Goal: Task Accomplishment & Management: Use online tool/utility

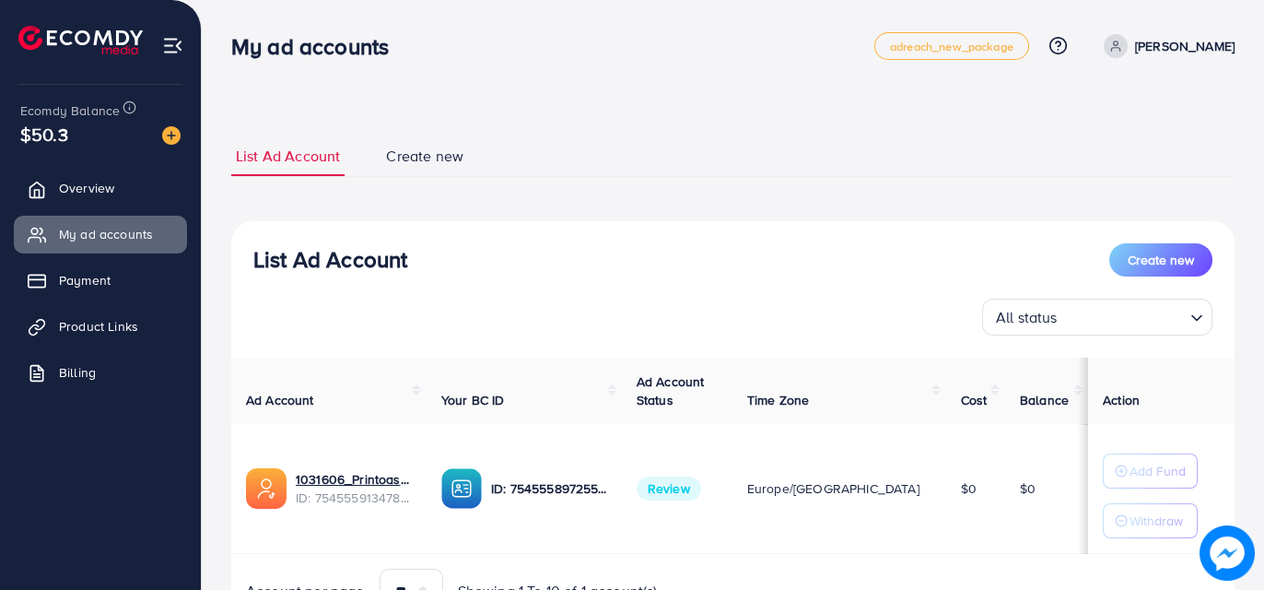
scroll to position [95, 0]
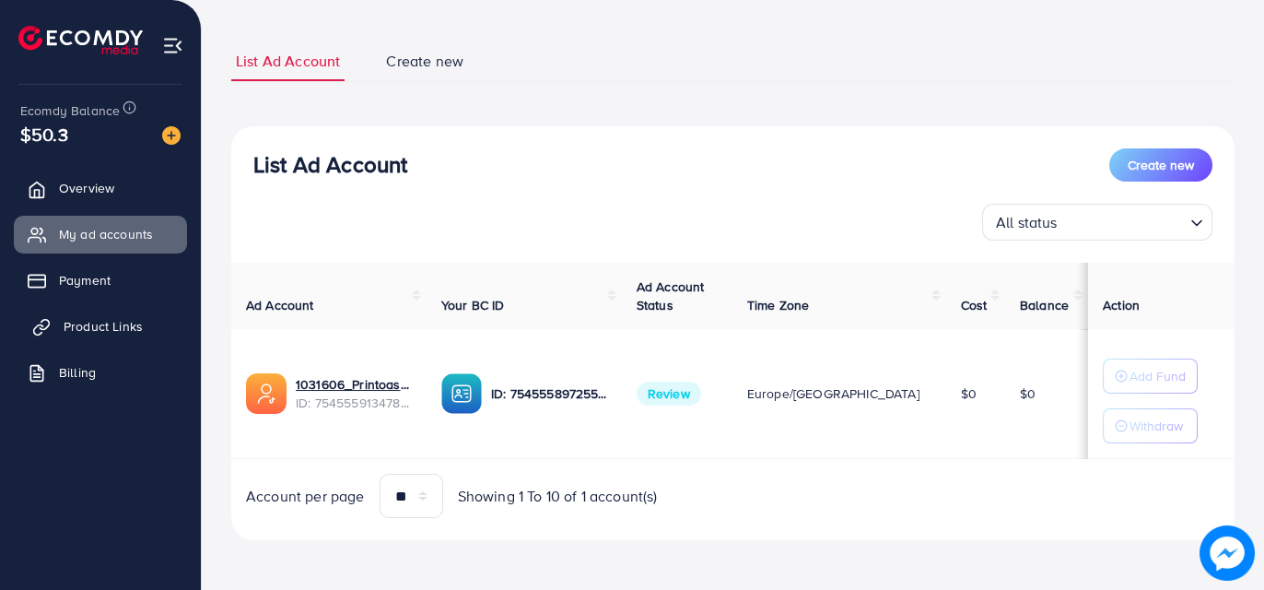
click at [119, 329] on span "Product Links" at bounding box center [103, 326] width 79 height 18
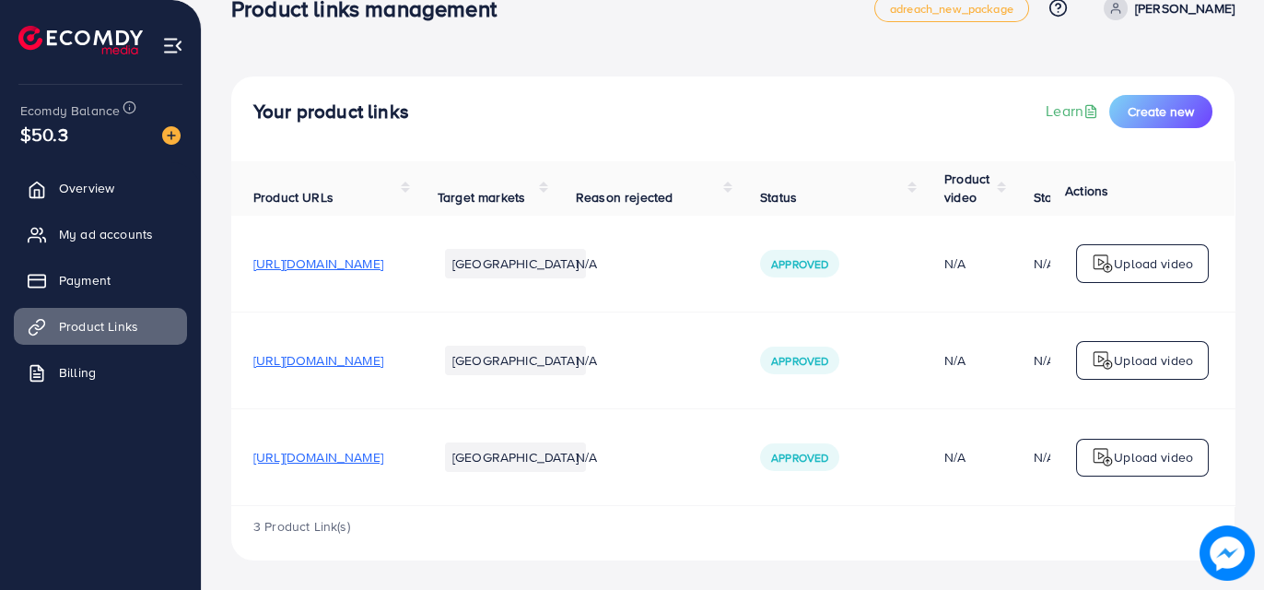
scroll to position [96, 0]
click at [383, 254] on span "https://printoas.com/products/custom-eye-engraved-necklace" at bounding box center [318, 263] width 130 height 18
drag, startPoint x: 123, startPoint y: 248, endPoint x: 153, endPoint y: 226, distance: 37.6
click at [123, 248] on link "My ad accounts" at bounding box center [100, 234] width 173 height 37
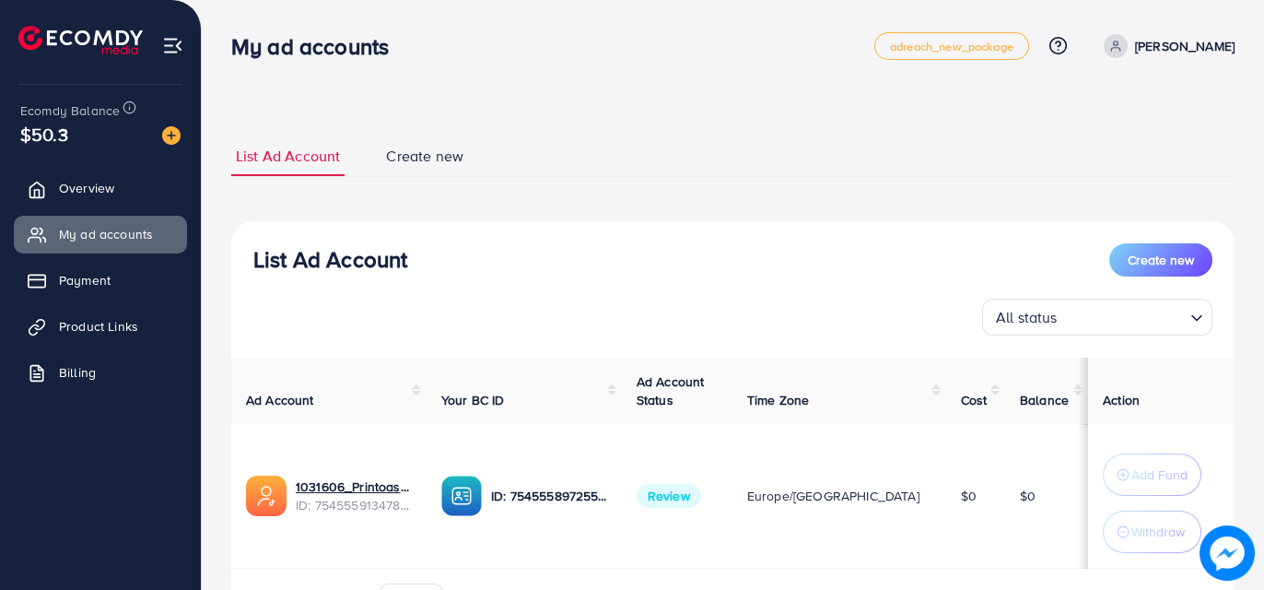
click at [701, 498] on span "Review" at bounding box center [669, 496] width 65 height 24
click at [91, 328] on span "Product Links" at bounding box center [103, 326] width 79 height 18
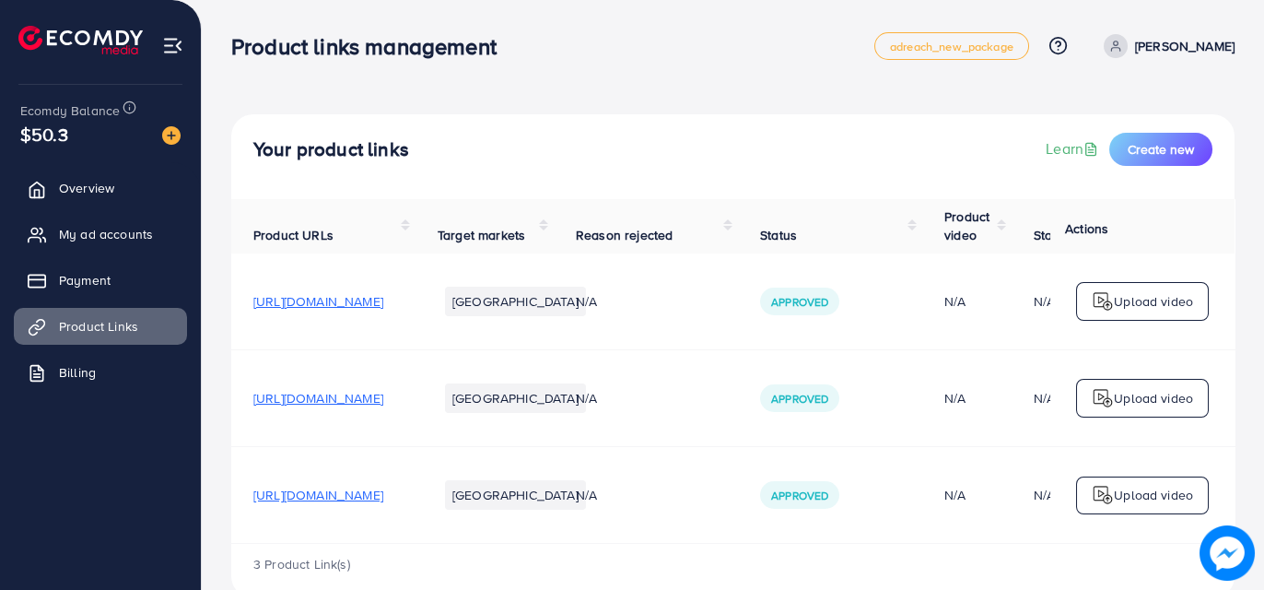
click at [1133, 312] on p "Upload video" at bounding box center [1153, 301] width 79 height 22
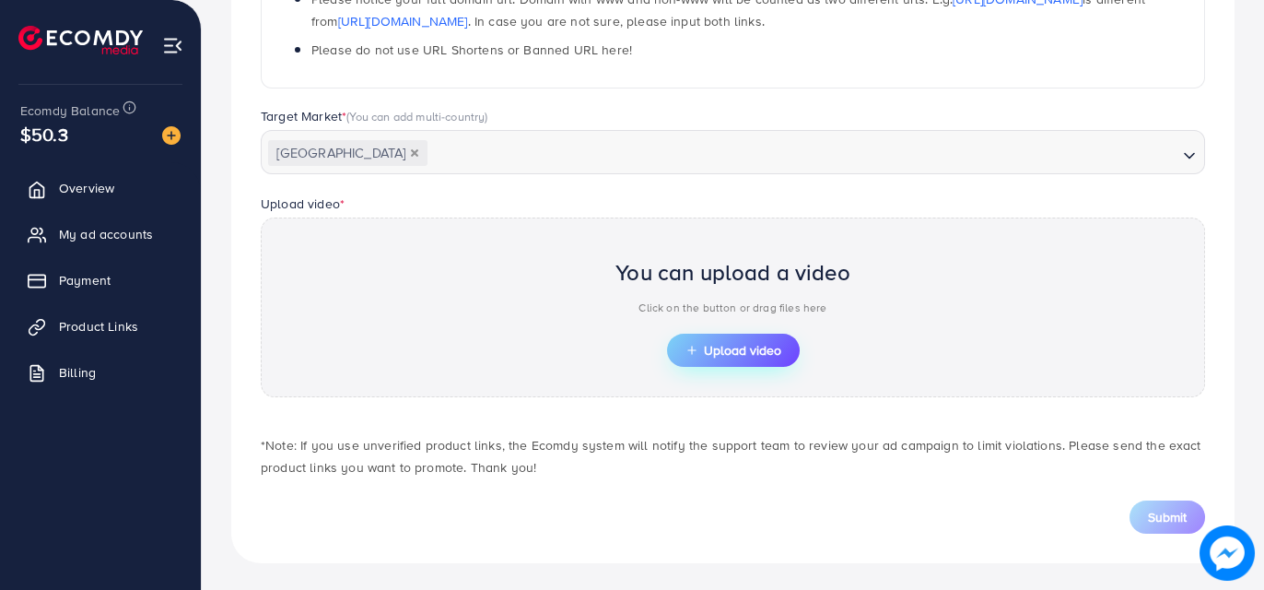
click at [696, 352] on icon "button" at bounding box center [692, 350] width 13 height 13
click at [736, 352] on span "Upload video" at bounding box center [734, 350] width 96 height 13
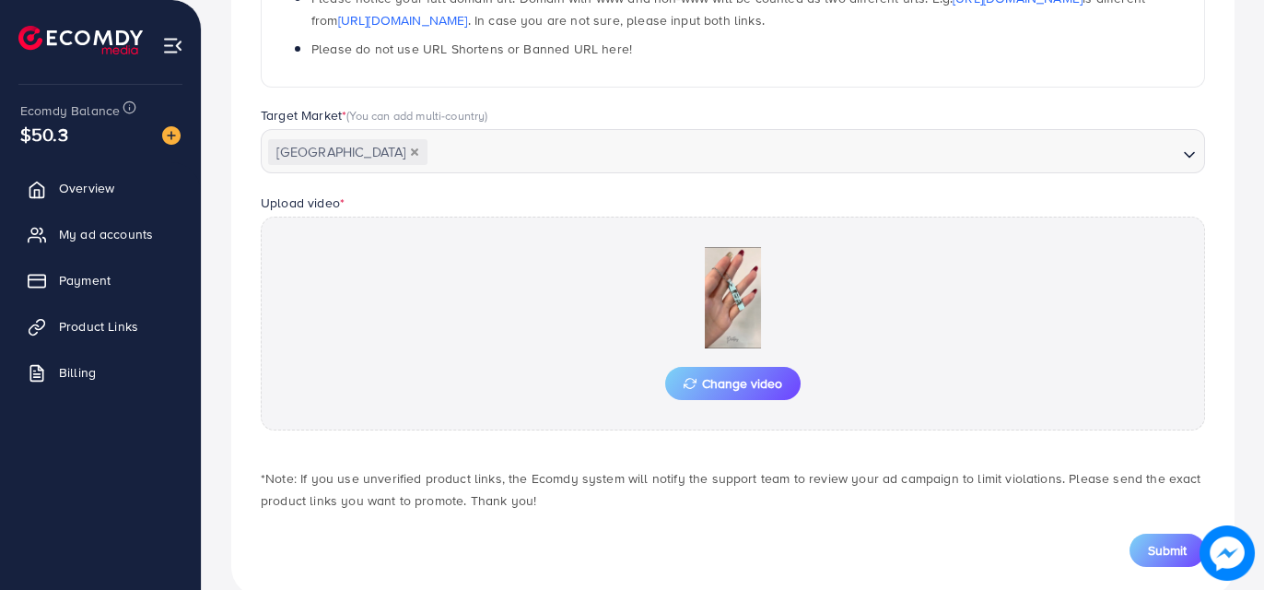
scroll to position [478, 0]
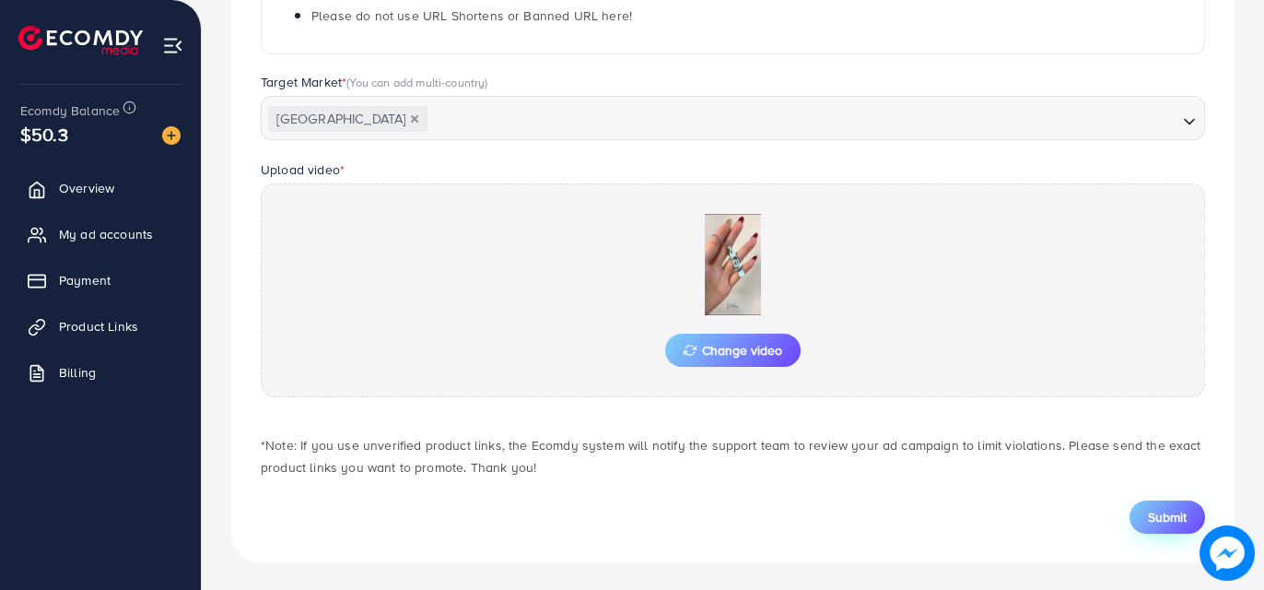
click at [1147, 526] on button "Submit" at bounding box center [1168, 516] width 76 height 33
click at [1179, 519] on span "Submit" at bounding box center [1167, 517] width 39 height 18
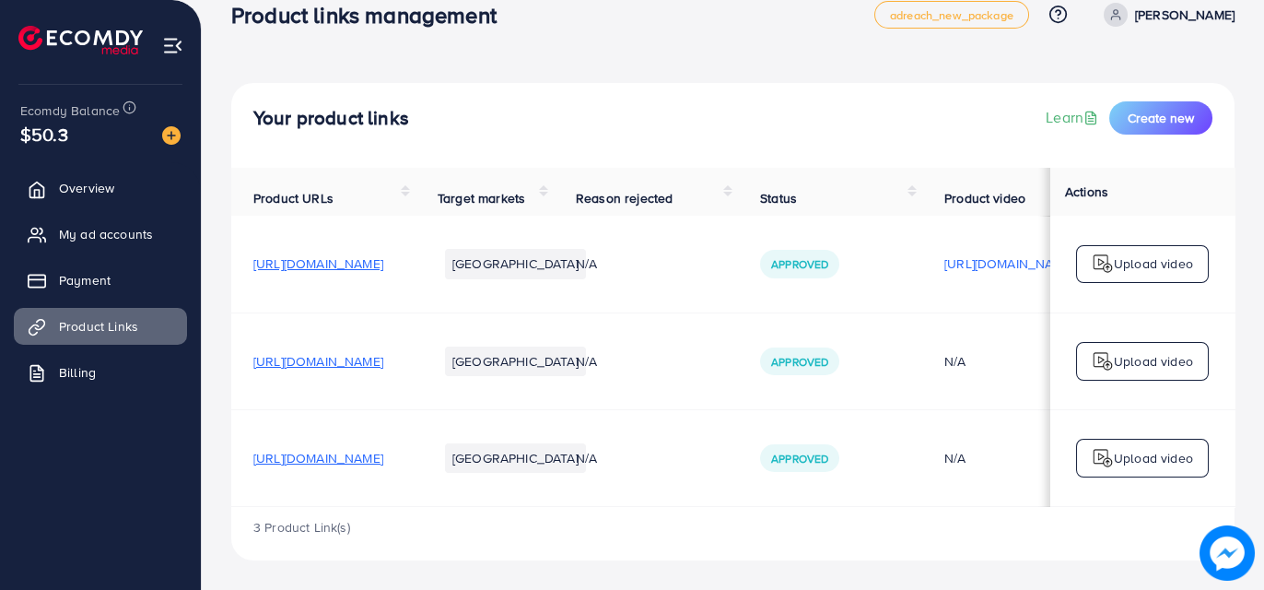
scroll to position [92, 0]
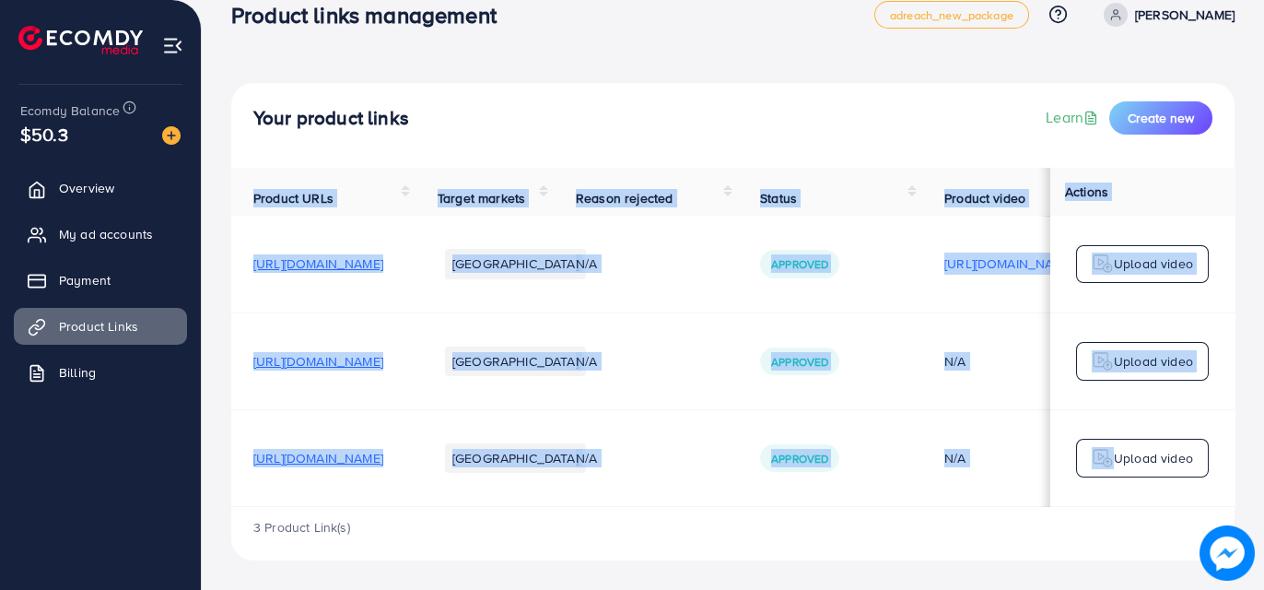
drag, startPoint x: 854, startPoint y: 510, endPoint x: 1066, endPoint y: 505, distance: 212.0
click at [1066, 505] on div "Product URLs Target markets Reason rejected Status Product video Status video A…" at bounding box center [733, 337] width 1004 height 339
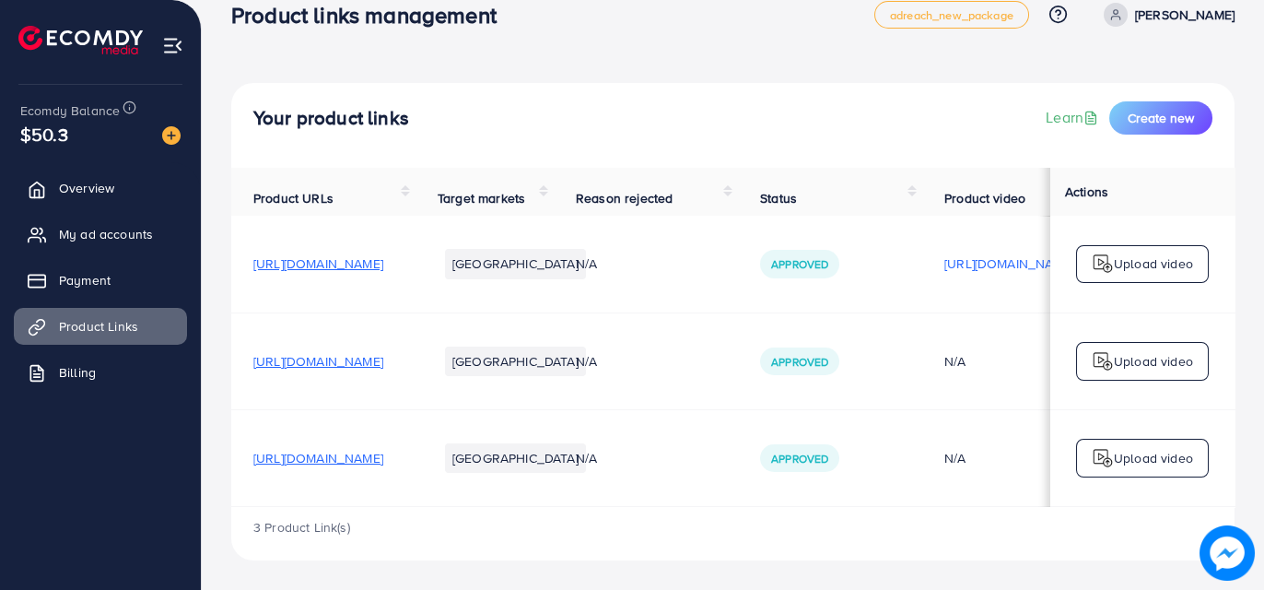
click at [1005, 518] on div "3 Product Link(s)" at bounding box center [733, 533] width 1004 height 53
click at [383, 352] on span "[URL][DOMAIN_NAME]" at bounding box center [318, 361] width 130 height 18
click at [1121, 350] on p "Upload video" at bounding box center [1153, 361] width 79 height 22
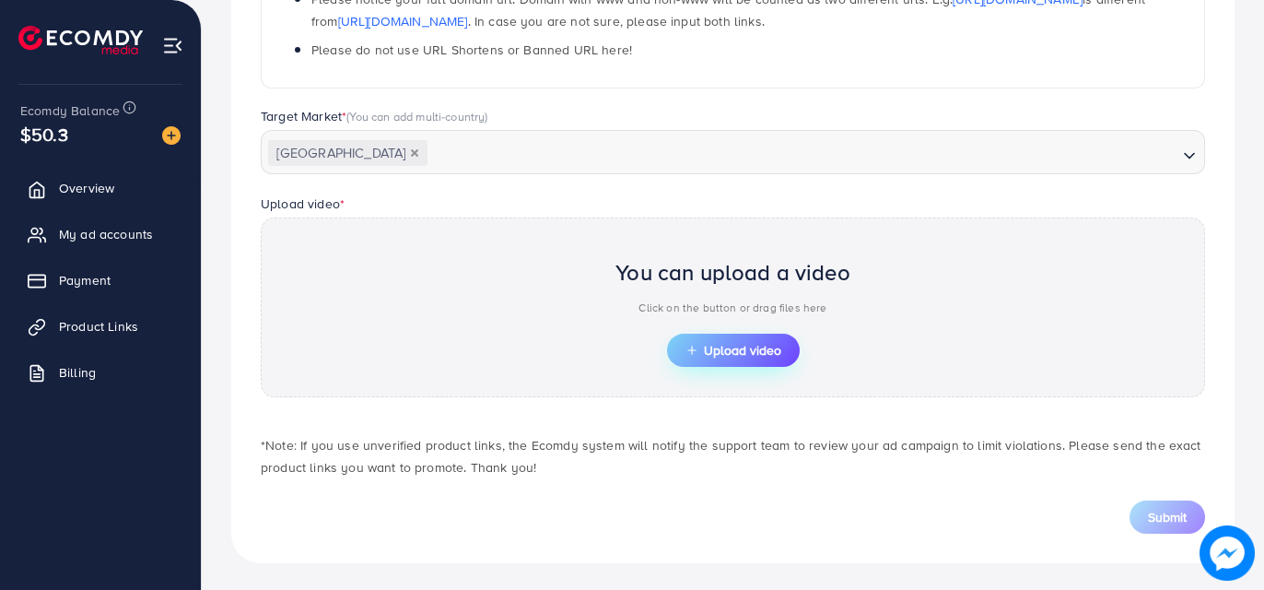
click at [709, 337] on button "Upload video" at bounding box center [733, 350] width 133 height 33
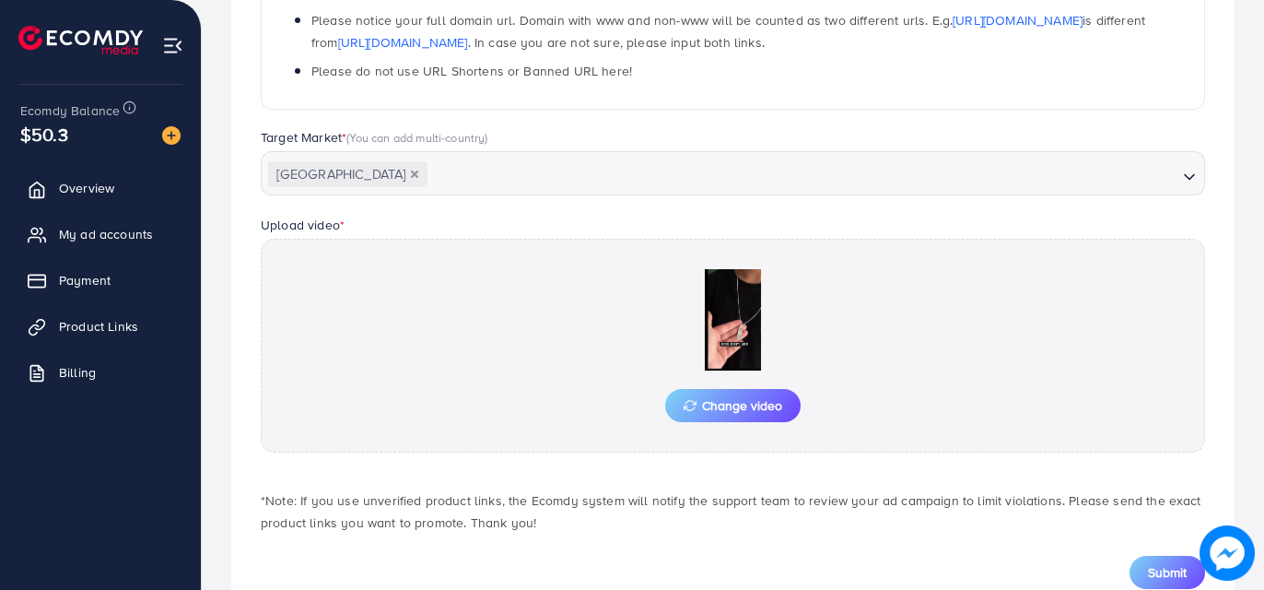
scroll to position [478, 0]
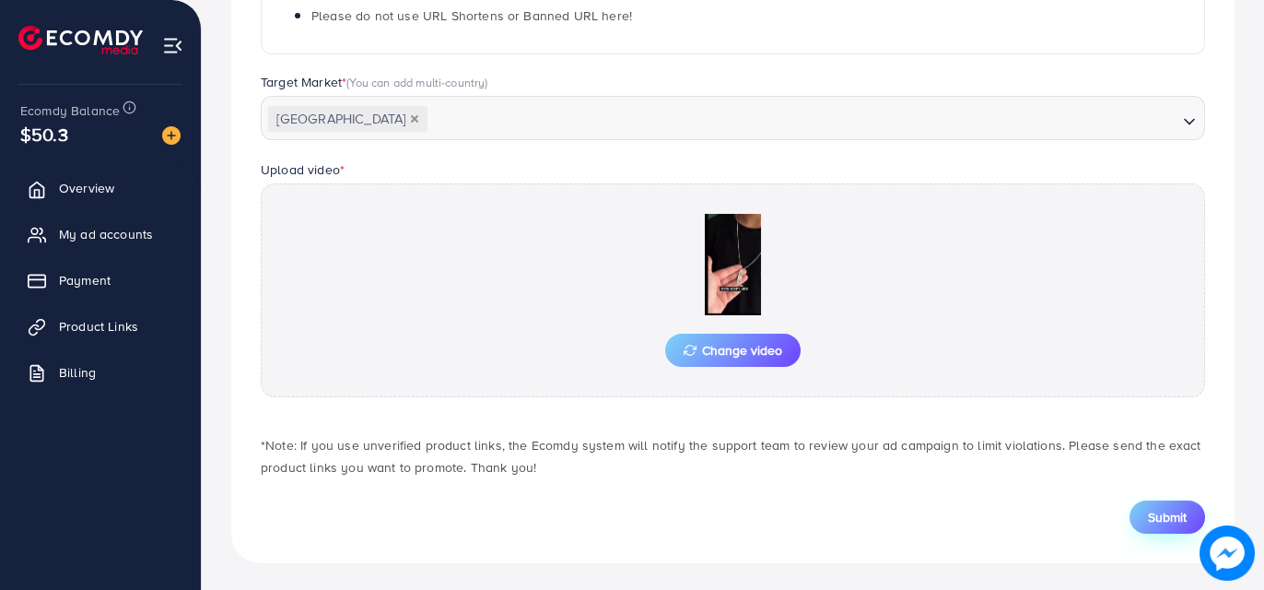
click at [1167, 513] on span "Submit" at bounding box center [1167, 517] width 39 height 18
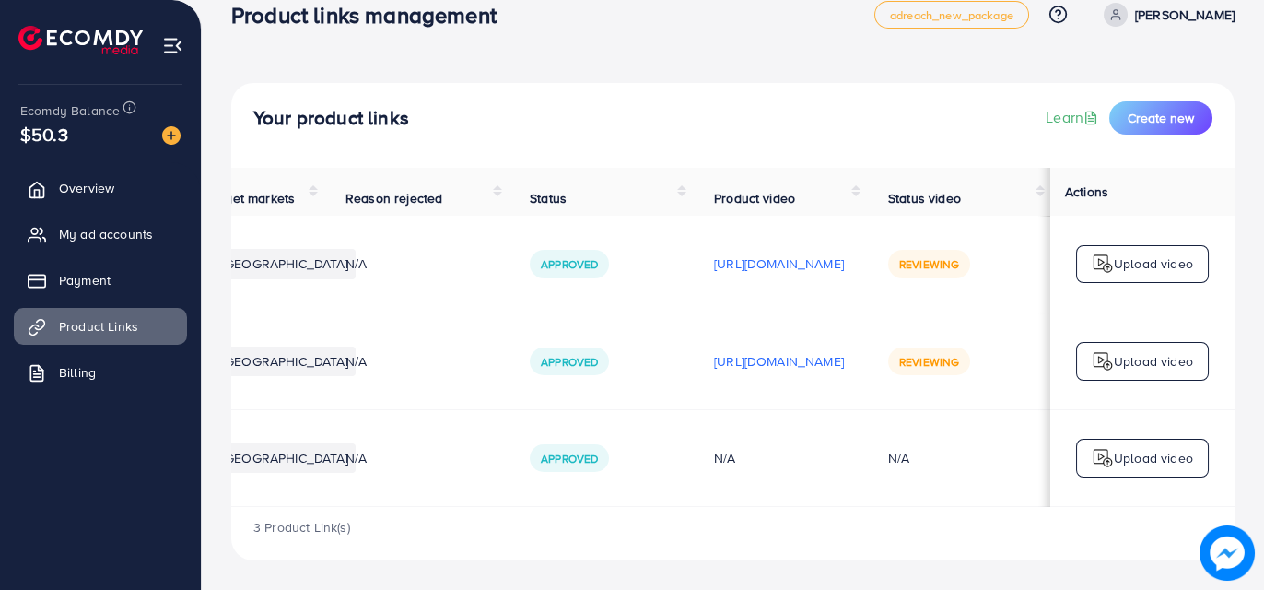
scroll to position [0, 461]
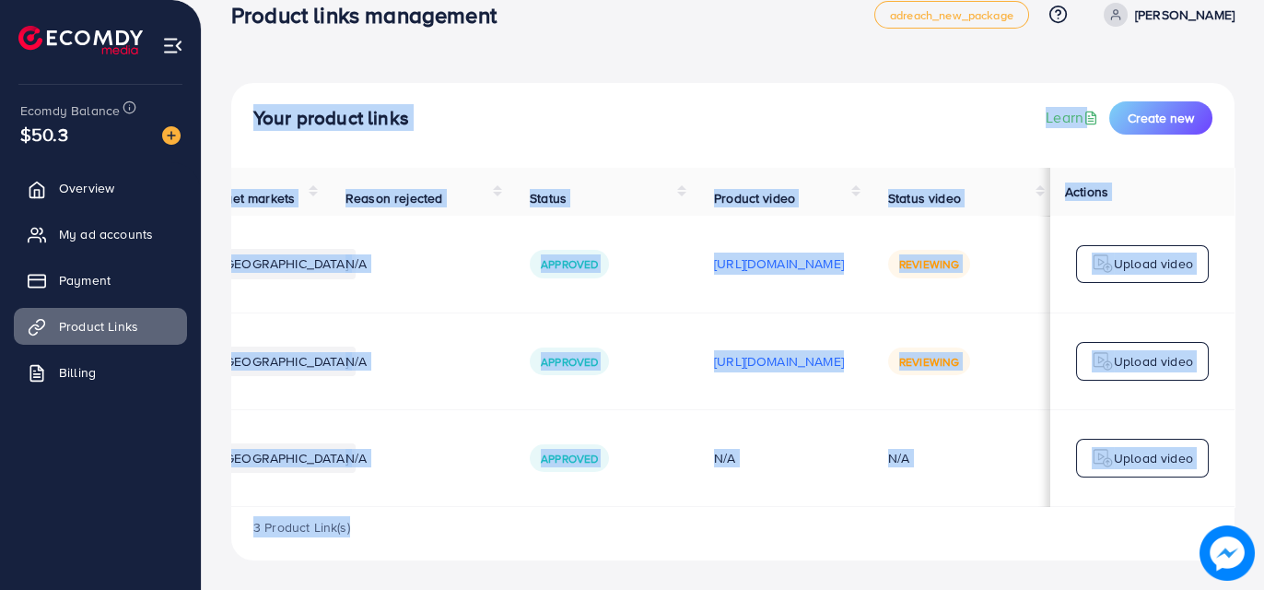
drag, startPoint x: 579, startPoint y: 509, endPoint x: 153, endPoint y: 428, distance: 433.4
click at [153, 428] on div "Product links management adreach_new_package Help Center Contact Support Plans …" at bounding box center [632, 279] width 1264 height 621
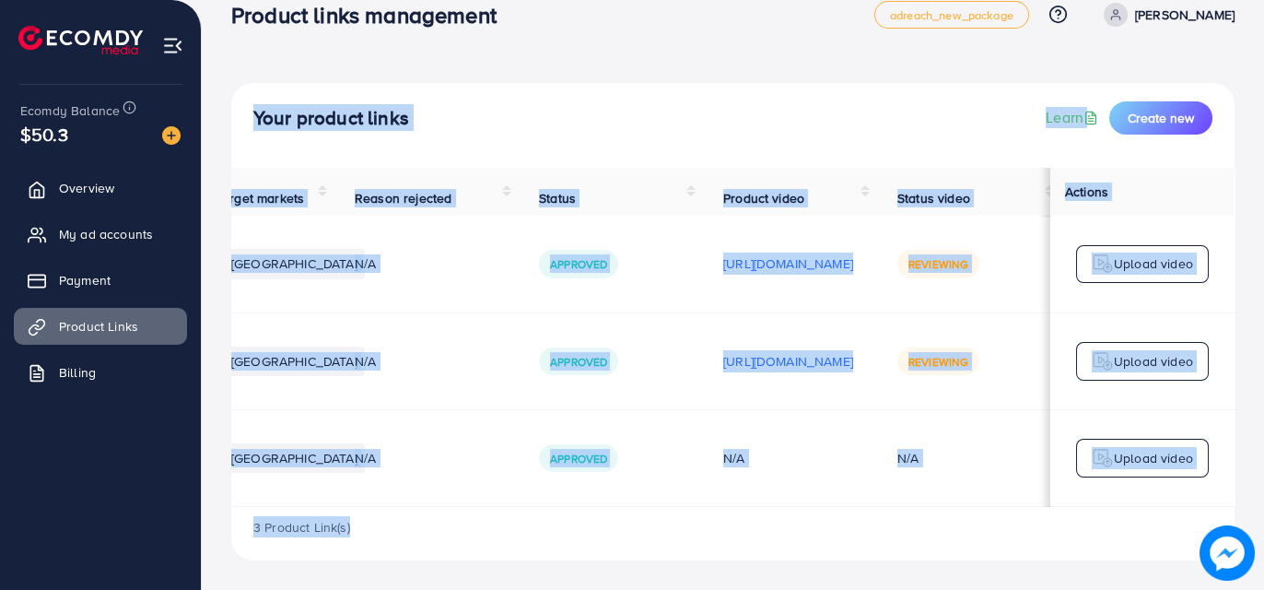
click at [417, 523] on div "3 Product Link(s)" at bounding box center [733, 533] width 1004 height 53
drag, startPoint x: 395, startPoint y: 508, endPoint x: 316, endPoint y: 502, distance: 79.4
click at [316, 502] on div "Product URLs Target markets Reason rejected Status Product video Status video A…" at bounding box center [733, 364] width 1004 height 393
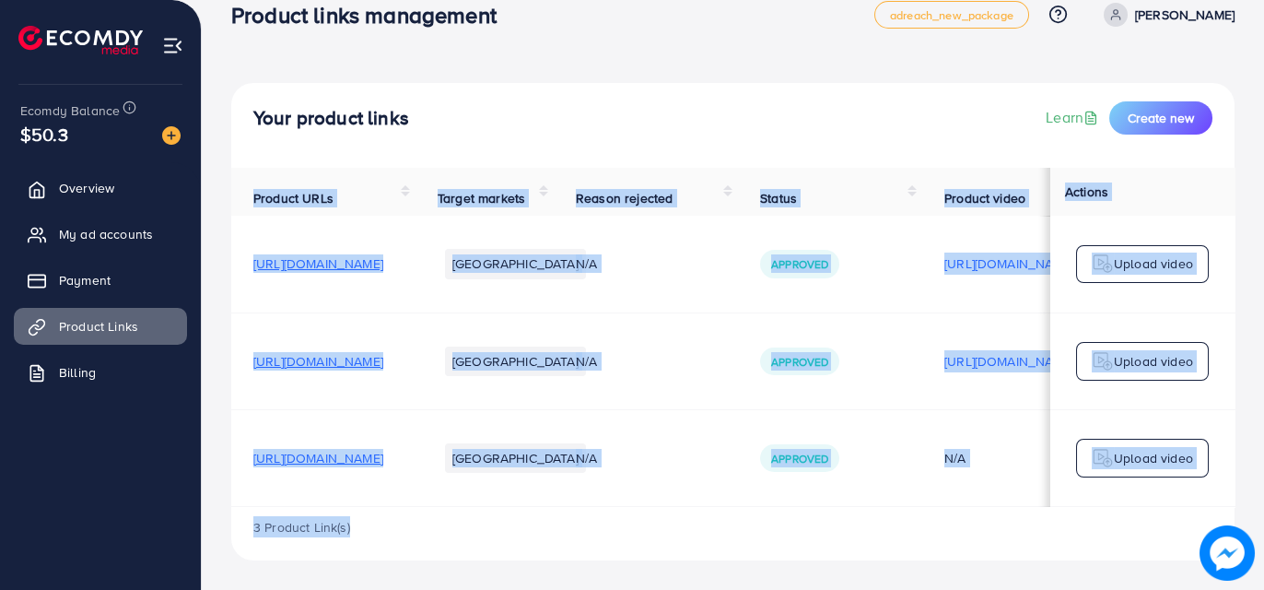
click at [300, 506] on div "Product URLs Target markets Reason rejected Status Product video Status video A…" at bounding box center [733, 337] width 1004 height 339
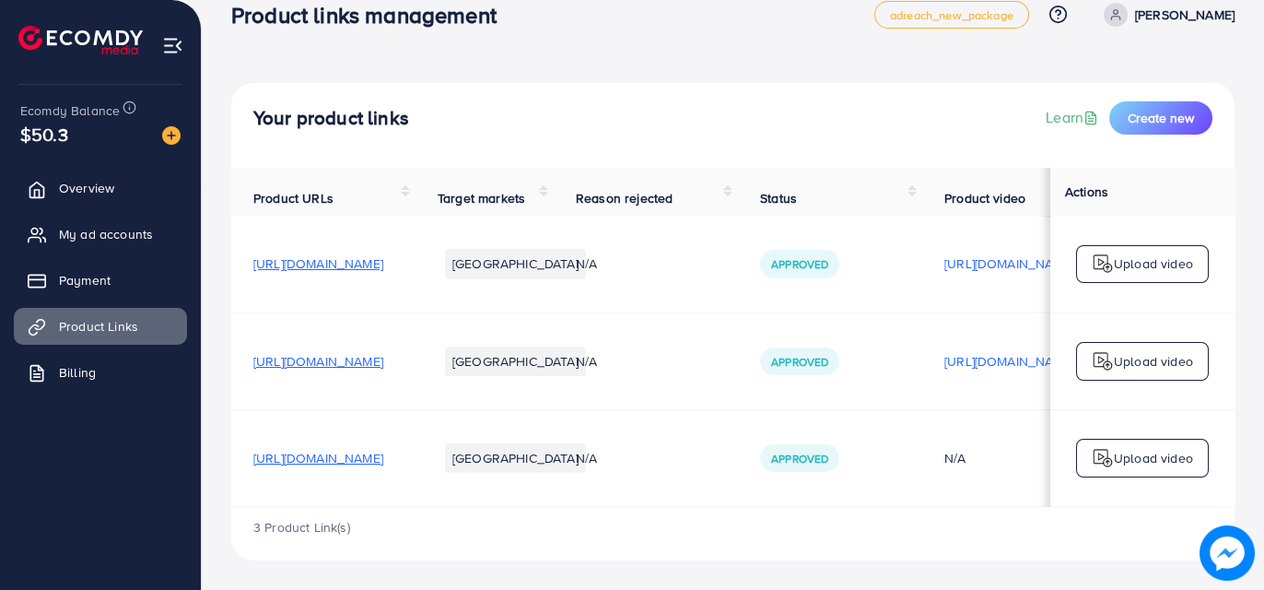
click at [519, 555] on div "3 Product Link(s)" at bounding box center [733, 533] width 1004 height 53
click at [98, 238] on span "My ad accounts" at bounding box center [111, 234] width 94 height 18
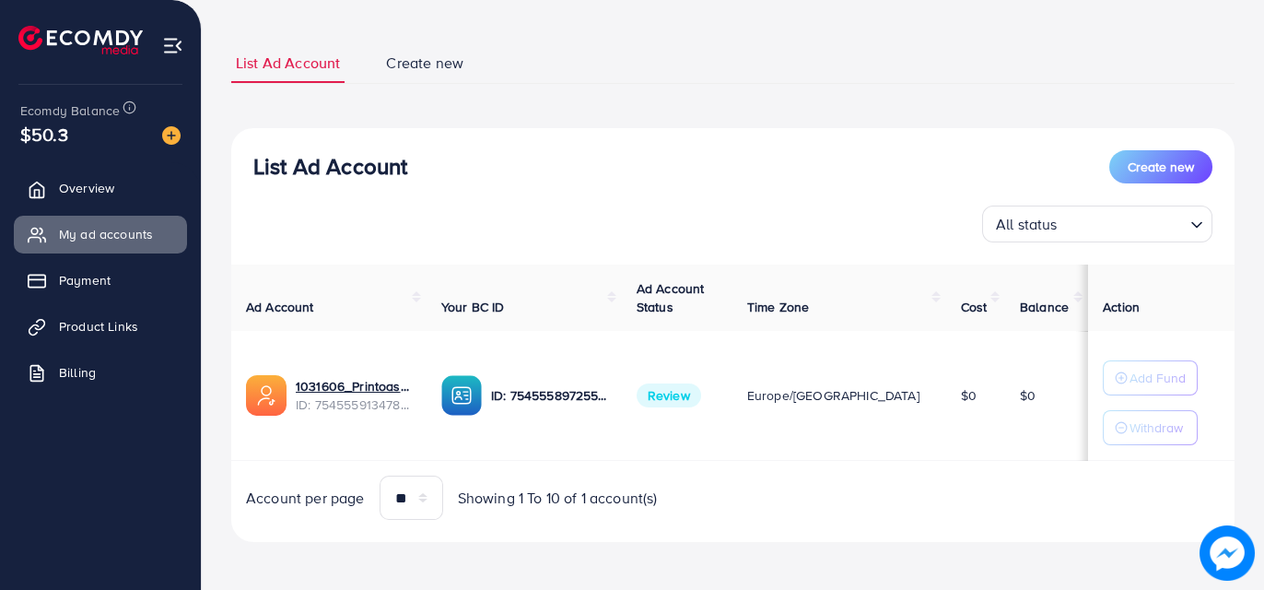
scroll to position [95, 0]
click at [1227, 565] on img at bounding box center [1227, 552] width 55 height 55
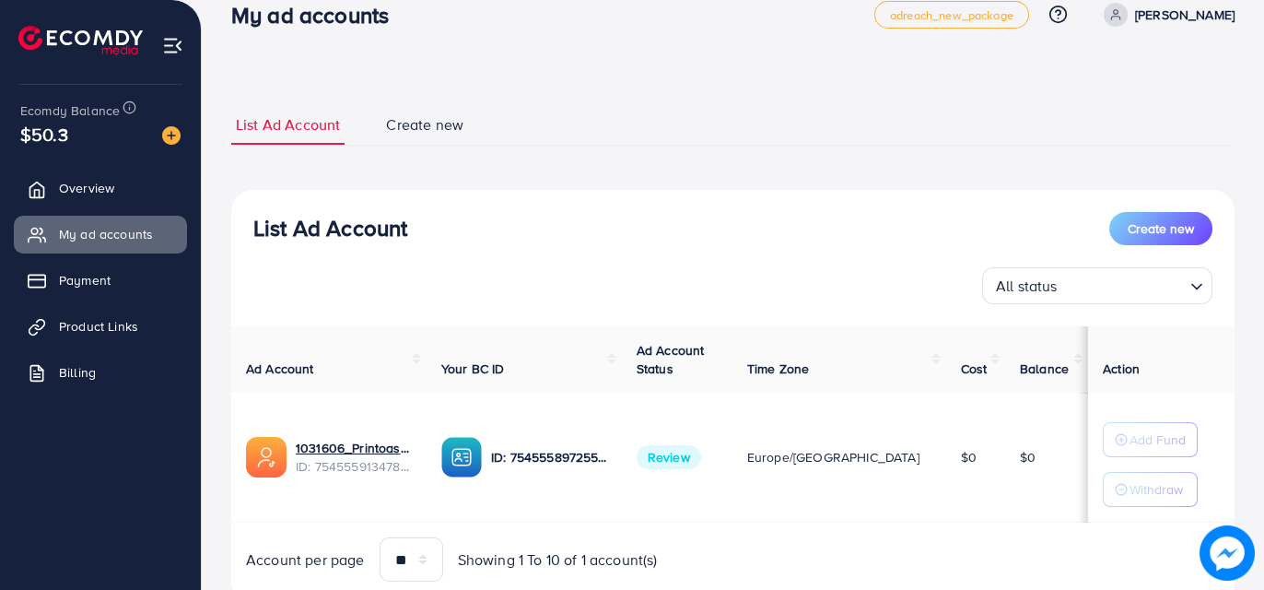
scroll to position [0, 0]
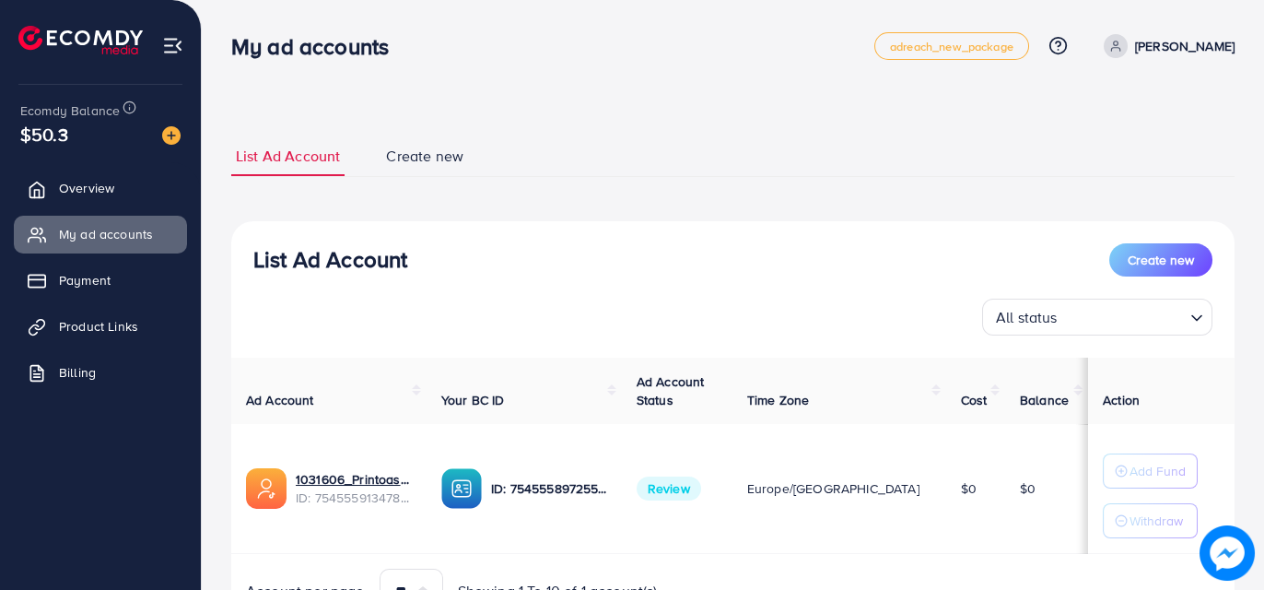
click at [1192, 53] on p "[PERSON_NAME]" at bounding box center [1185, 46] width 100 height 22
click at [1124, 122] on link "Profile" at bounding box center [1146, 109] width 175 height 41
select select "********"
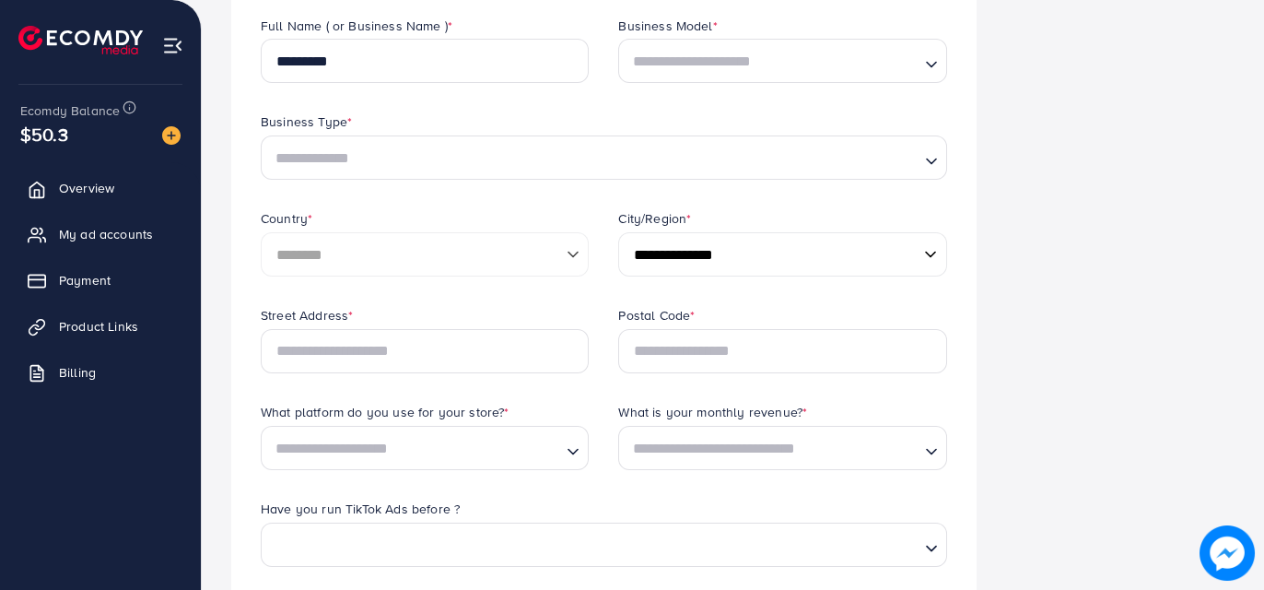
scroll to position [644, 0]
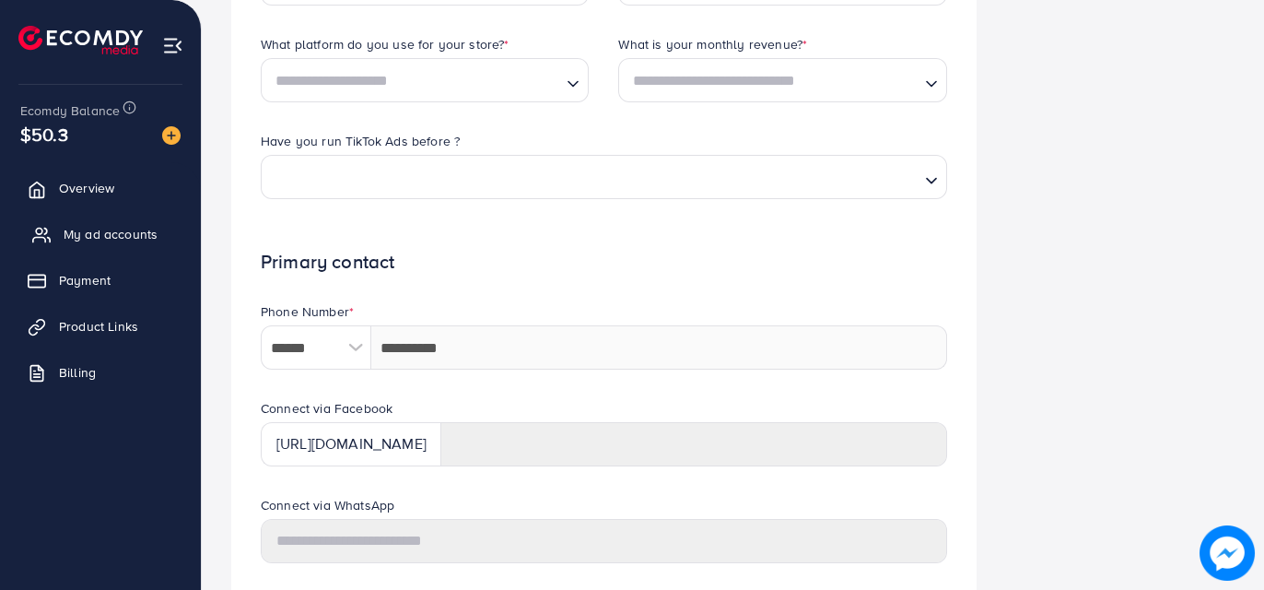
click at [111, 248] on link "My ad accounts" at bounding box center [100, 234] width 173 height 37
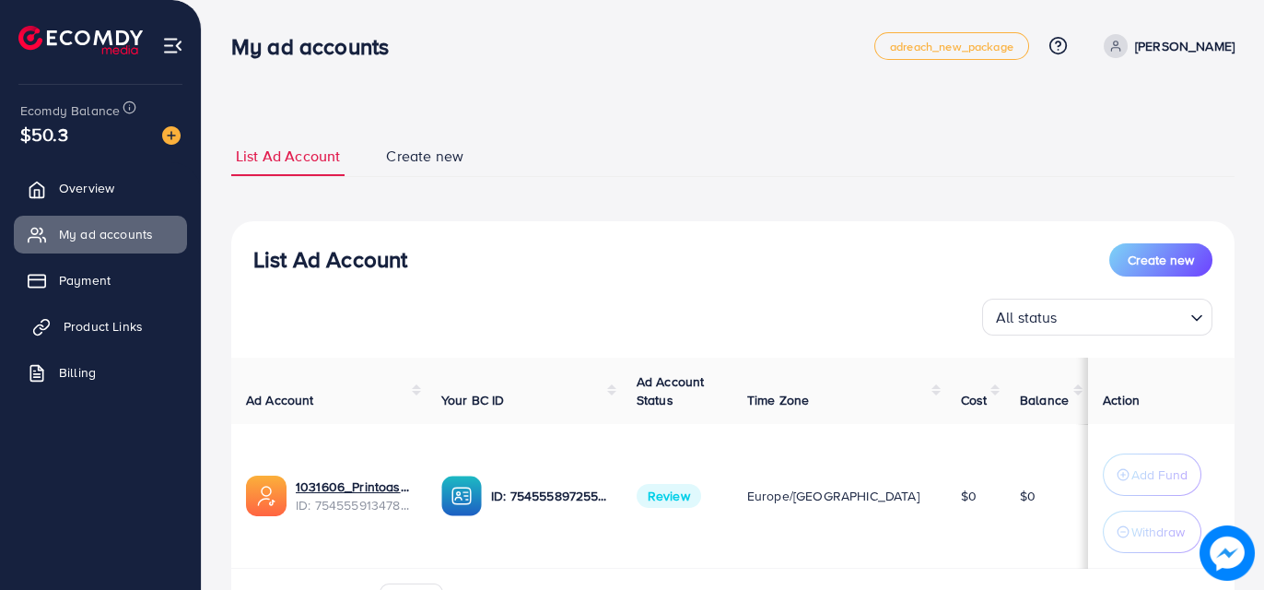
click at [134, 335] on span "Product Links" at bounding box center [103, 326] width 79 height 18
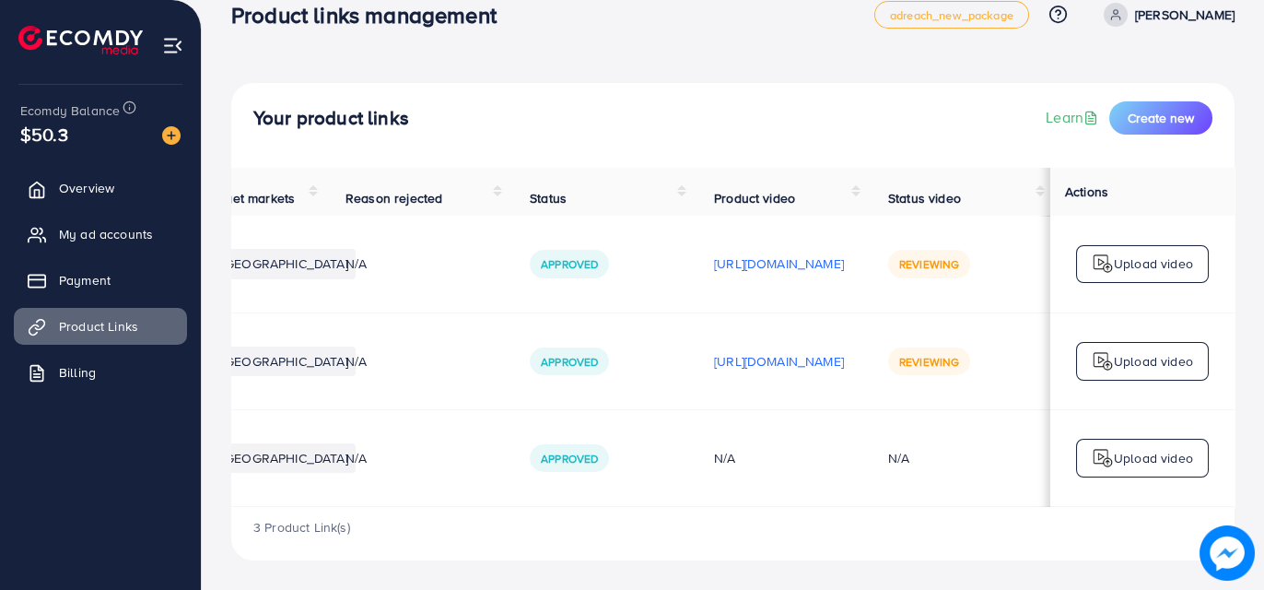
scroll to position [0, 460]
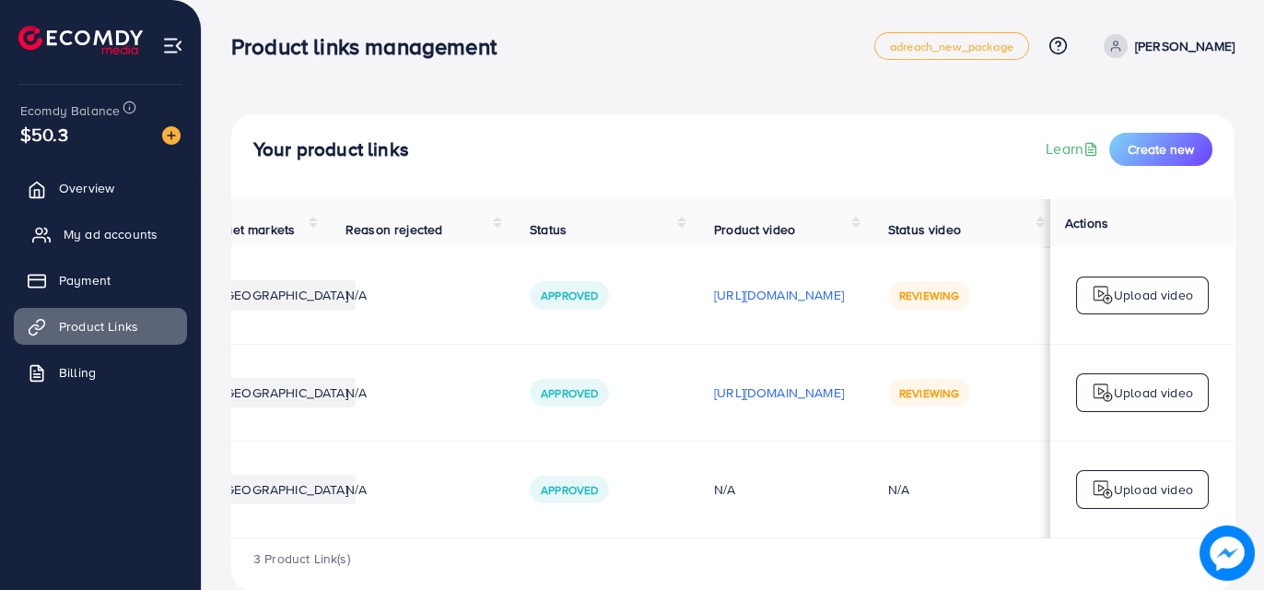
click at [98, 231] on span "My ad accounts" at bounding box center [111, 234] width 94 height 18
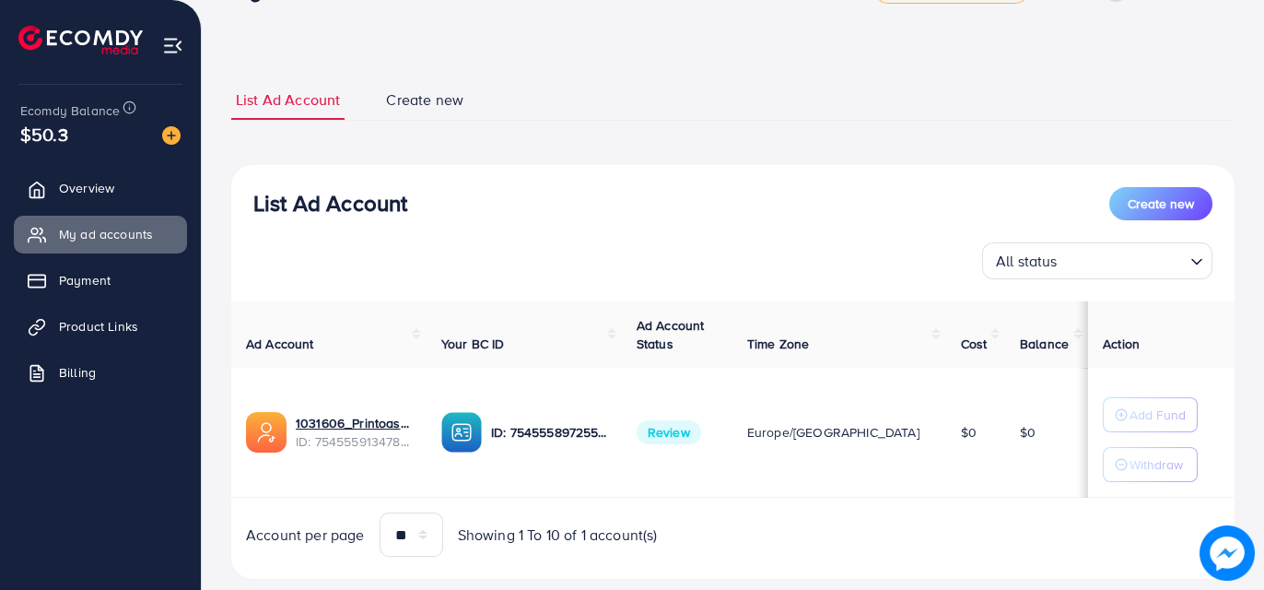
scroll to position [95, 0]
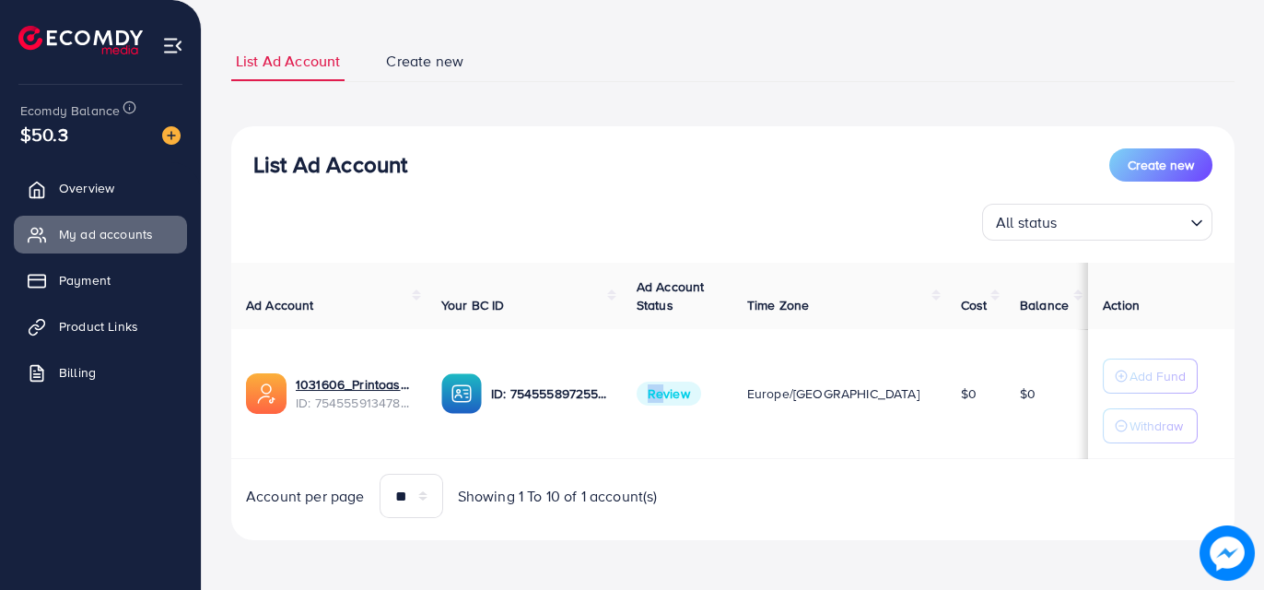
drag, startPoint x: 693, startPoint y: 390, endPoint x: 639, endPoint y: 390, distance: 54.4
click at [639, 390] on tr "1031606_Printoas_1756837783947 ID: 7545559134784126994 ID: 7545558972556820488 …" at bounding box center [733, 394] width 1004 height 130
click at [91, 327] on span "Product Links" at bounding box center [103, 326] width 79 height 18
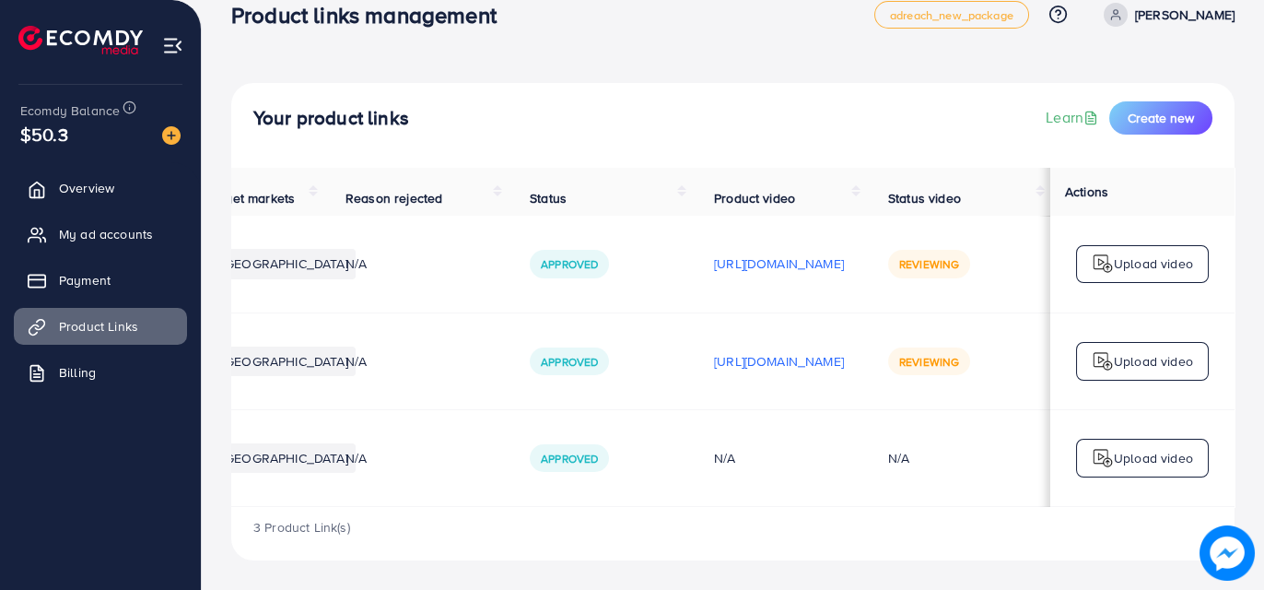
scroll to position [0, 461]
click at [1069, 107] on link "Learn" at bounding box center [1074, 117] width 56 height 21
drag, startPoint x: 113, startPoint y: 187, endPoint x: 147, endPoint y: 189, distance: 34.1
click at [113, 187] on span "Overview" at bounding box center [91, 188] width 55 height 18
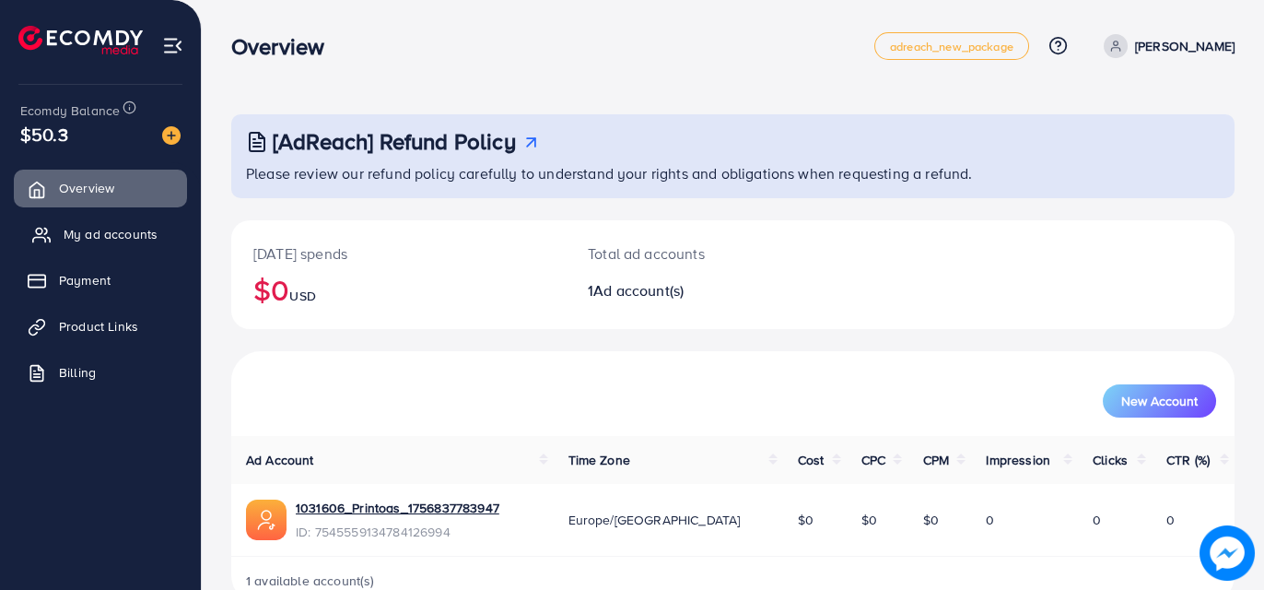
click at [97, 236] on span "My ad accounts" at bounding box center [111, 234] width 94 height 18
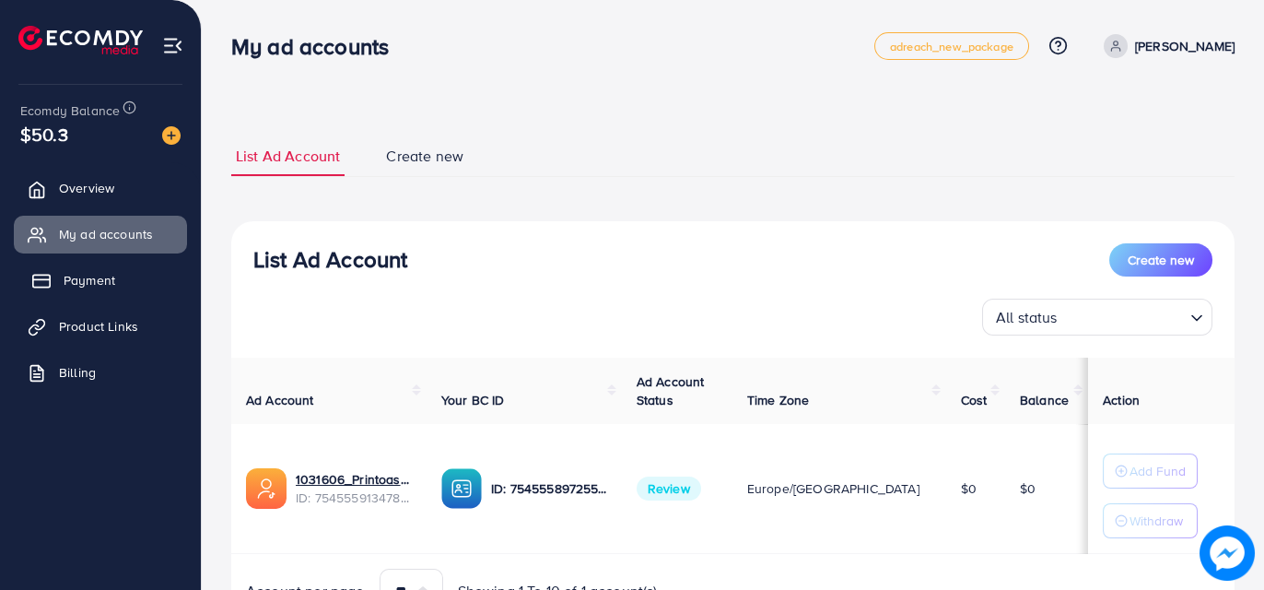
click at [69, 288] on span "Payment" at bounding box center [90, 280] width 52 height 18
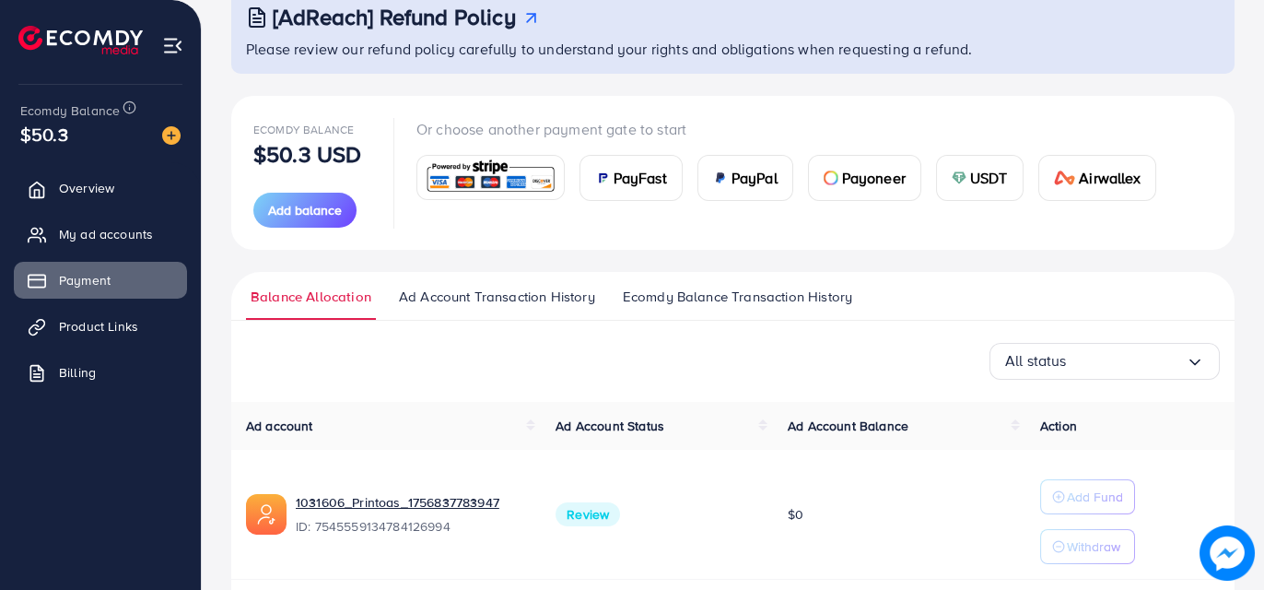
scroll to position [190, 0]
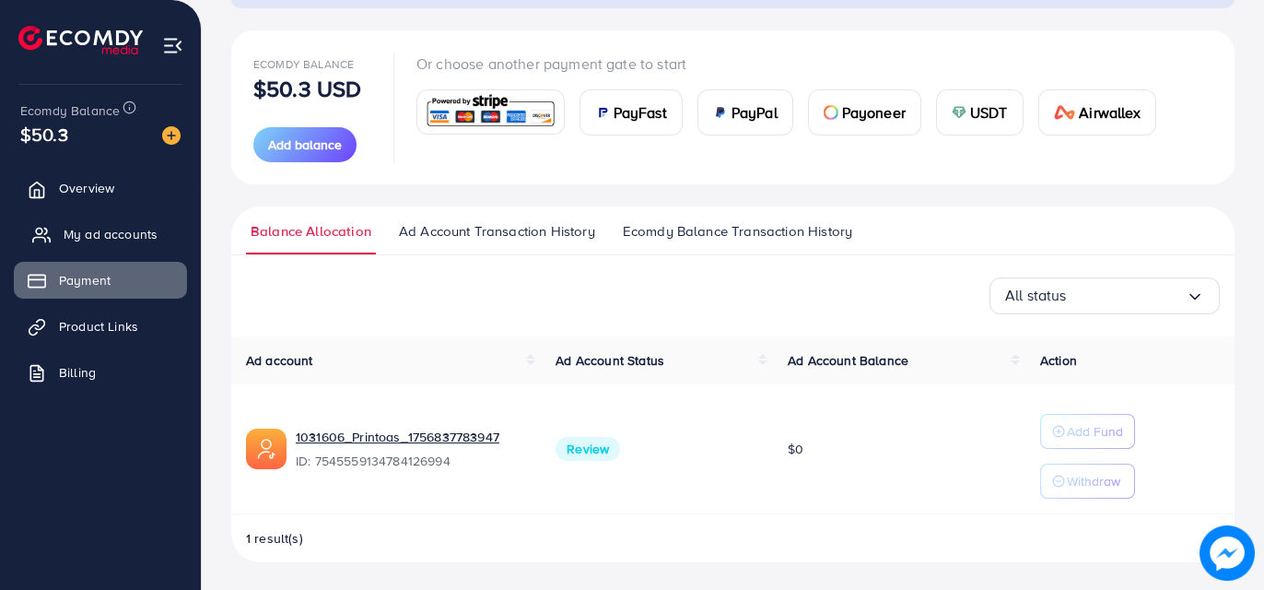
drag, startPoint x: 95, startPoint y: 229, endPoint x: 104, endPoint y: 219, distance: 13.7
click at [94, 229] on span "My ad accounts" at bounding box center [111, 234] width 94 height 18
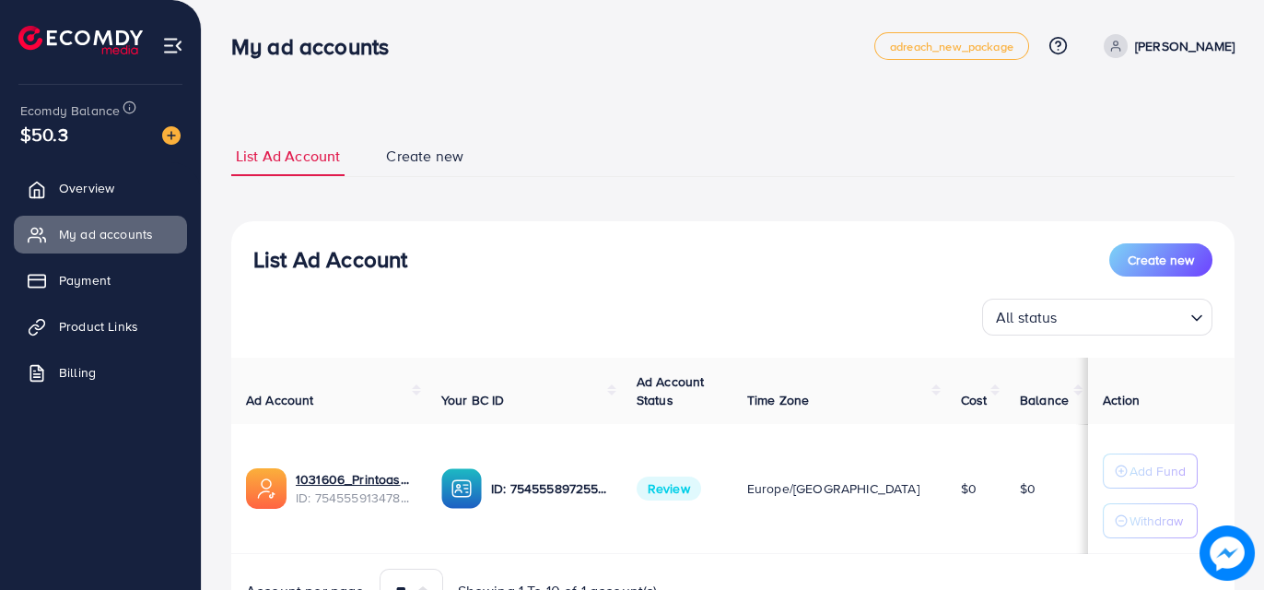
click at [81, 299] on ul "Overview My ad accounts Payment Product Links Billing" at bounding box center [100, 286] width 201 height 248
click at [90, 334] on span "Product Links" at bounding box center [103, 326] width 79 height 18
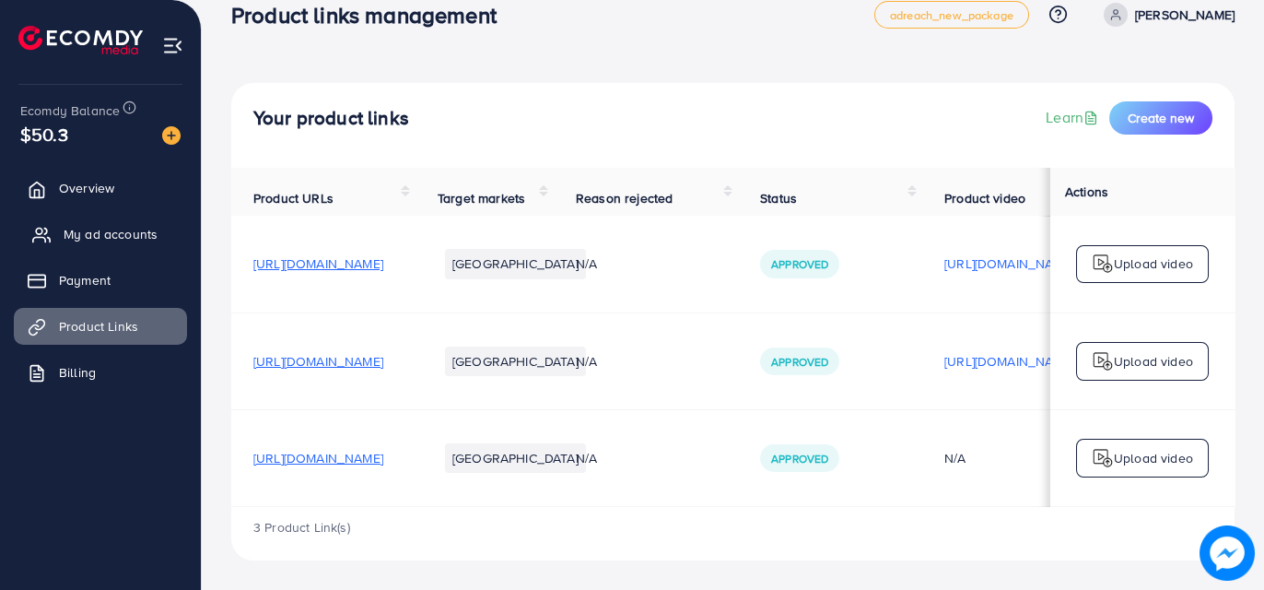
click at [135, 238] on span "My ad accounts" at bounding box center [111, 234] width 94 height 18
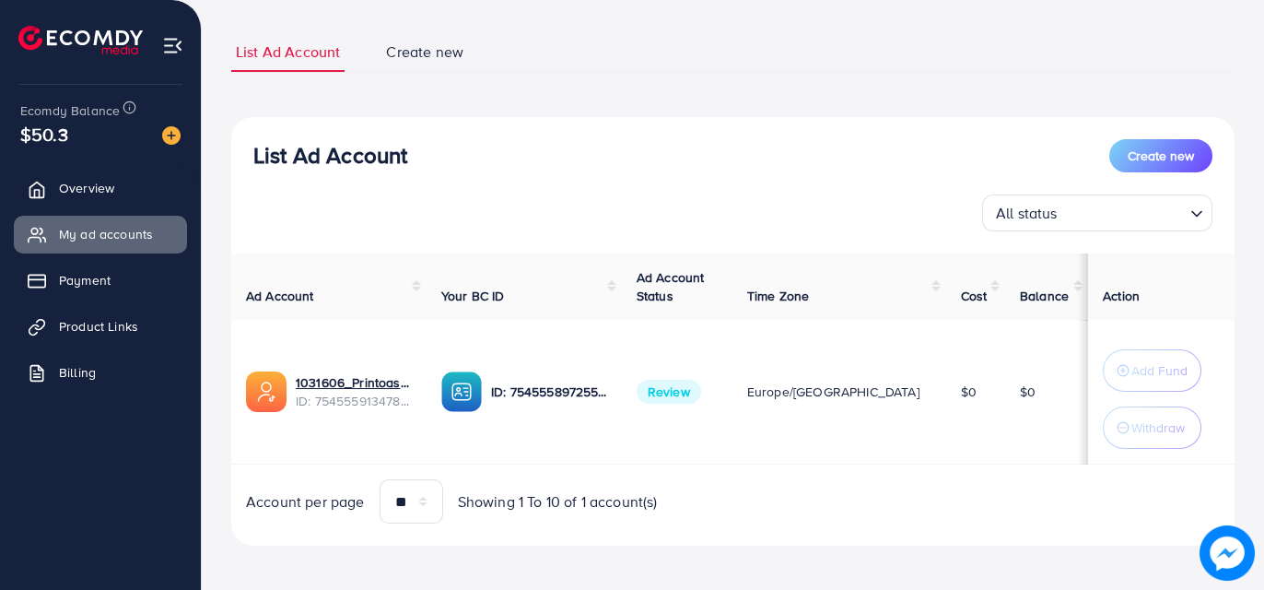
scroll to position [109, 0]
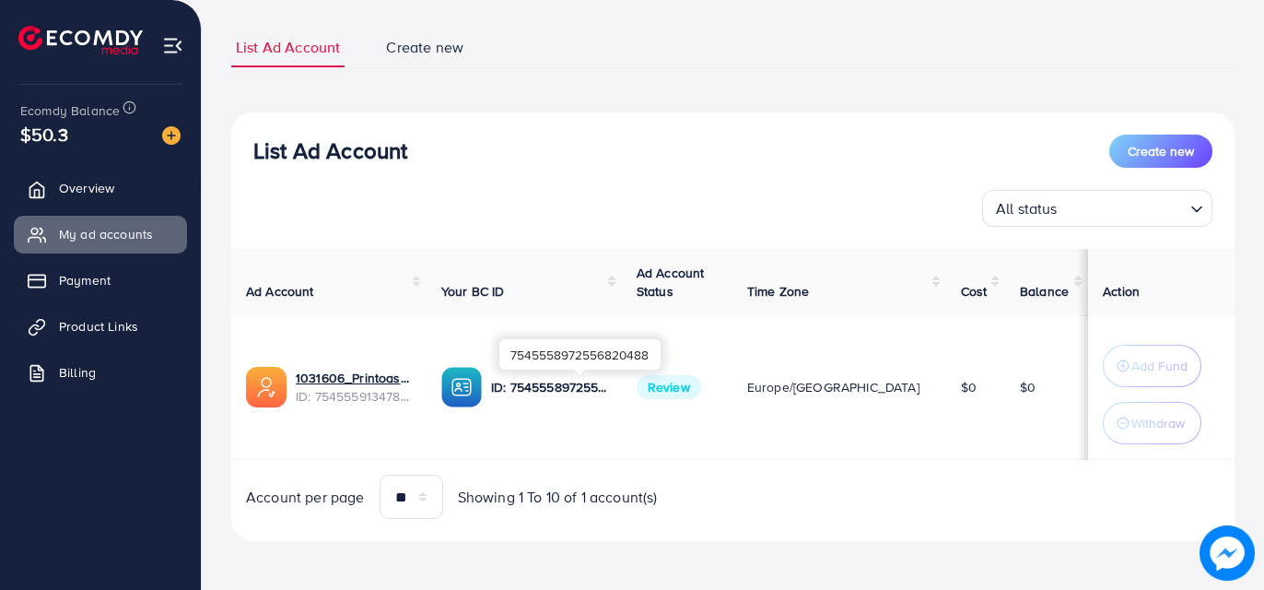
click at [584, 387] on p "ID: 7545558972556820488" at bounding box center [549, 387] width 116 height 22
click at [882, 458] on div "Ad Account Your BC ID Ad Account Status Time Zone Cost Balance Action 1031606_P…" at bounding box center [733, 384] width 1004 height 271
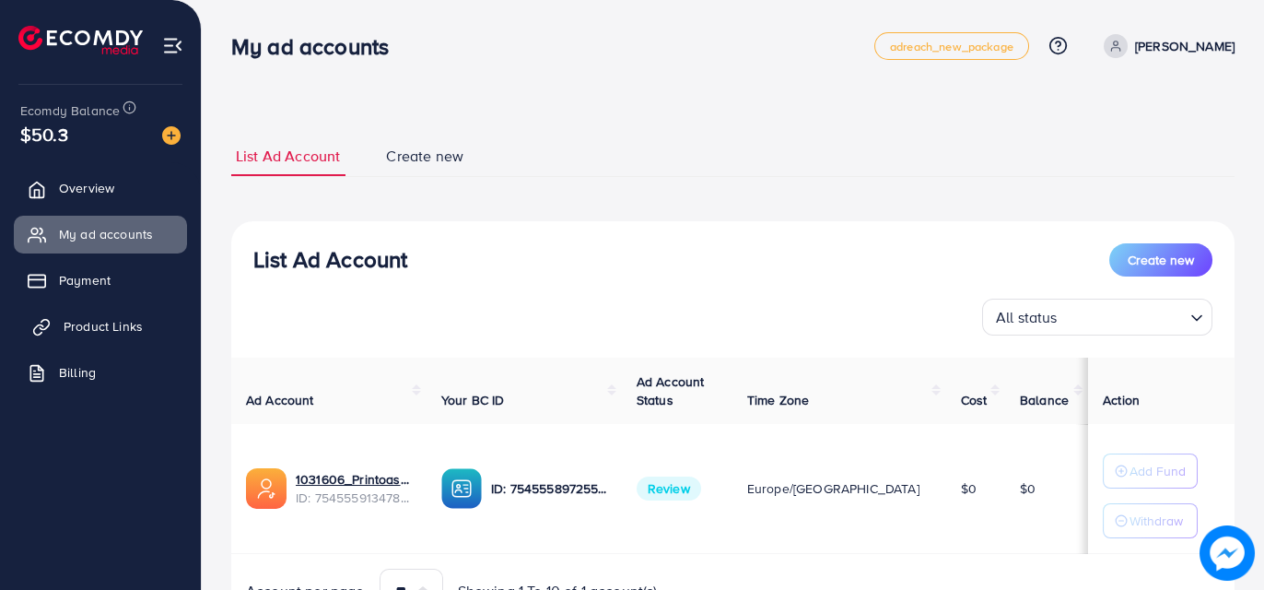
click at [69, 341] on link "Product Links" at bounding box center [100, 326] width 173 height 37
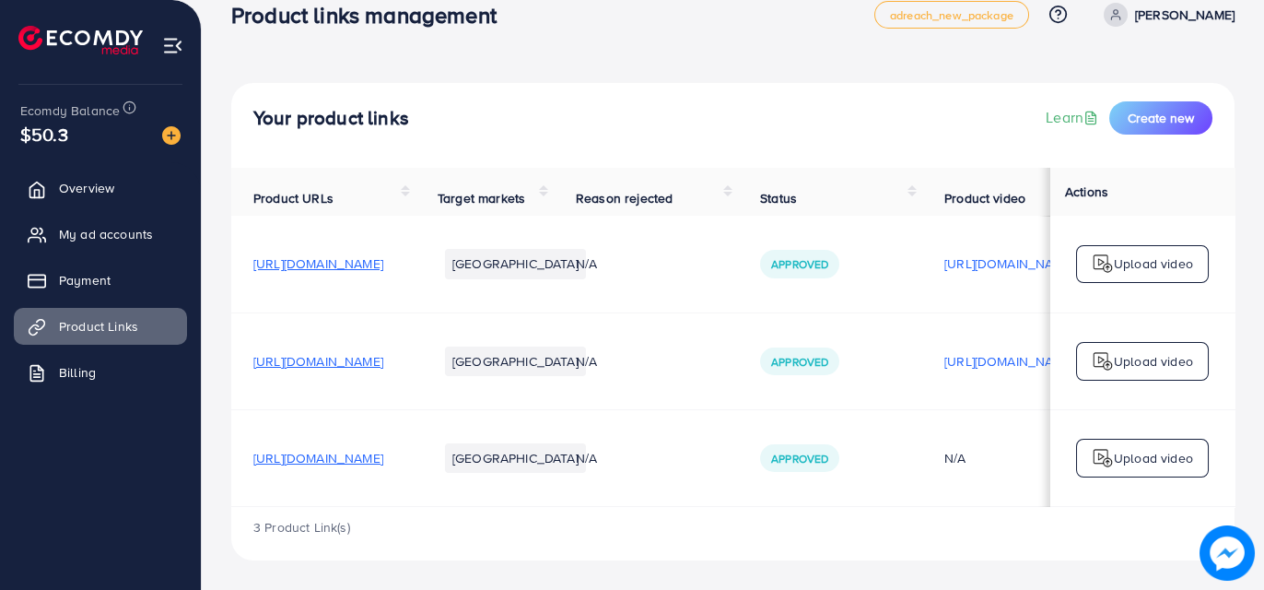
scroll to position [0, 461]
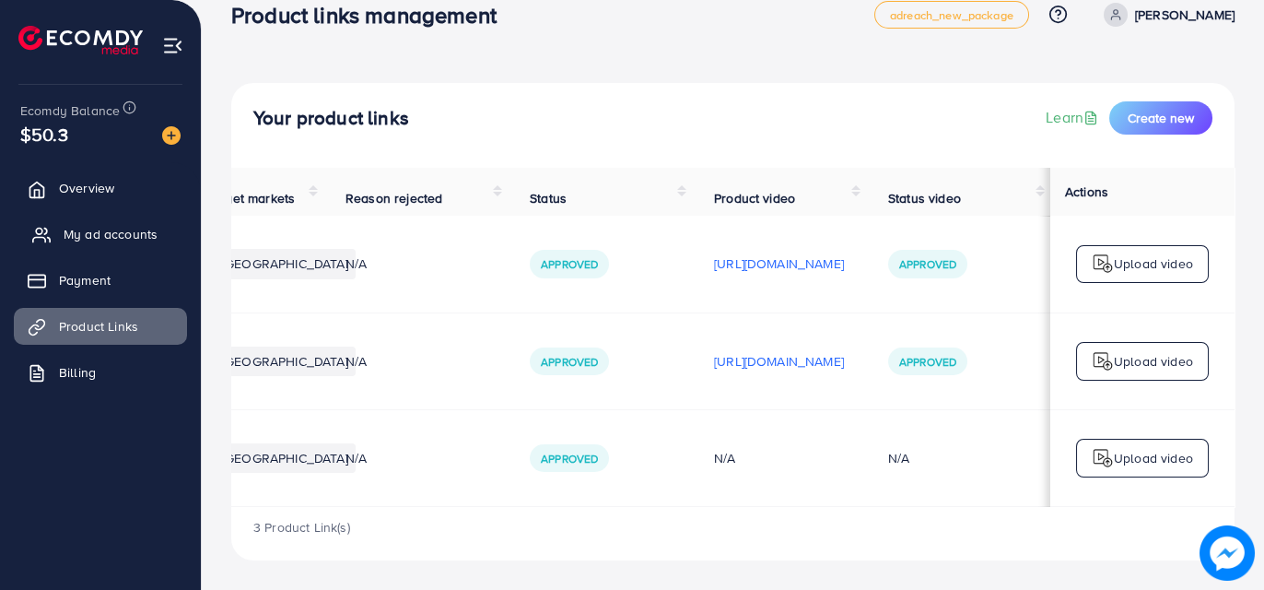
click at [104, 228] on span "My ad accounts" at bounding box center [111, 234] width 94 height 18
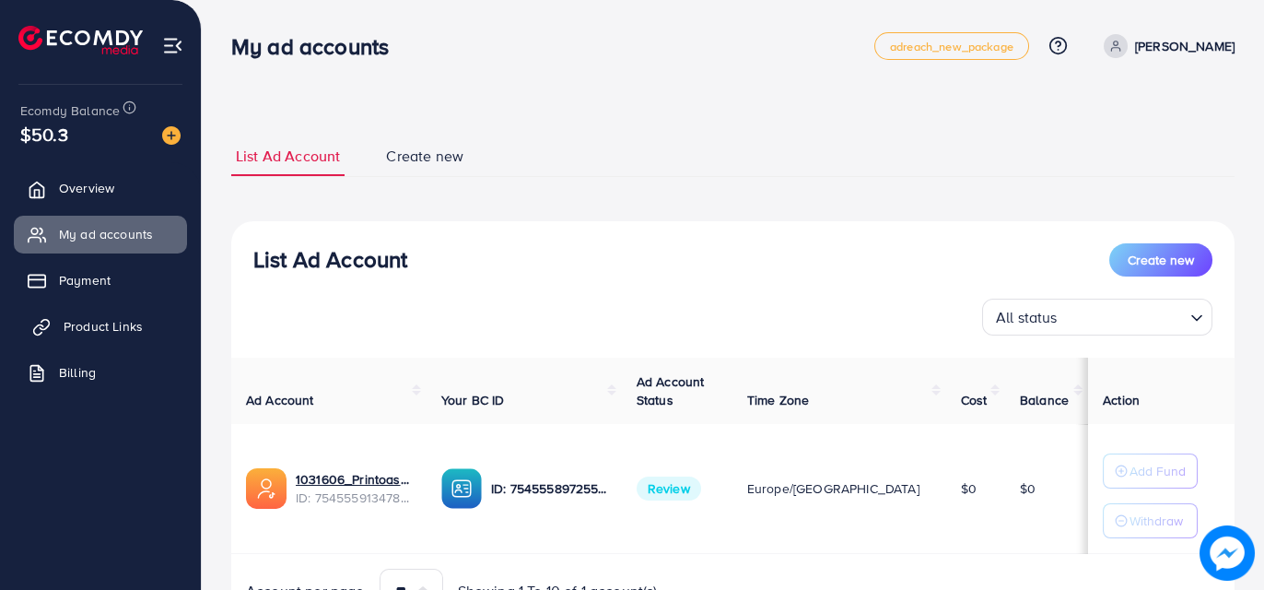
click at [95, 337] on link "Product Links" at bounding box center [100, 326] width 173 height 37
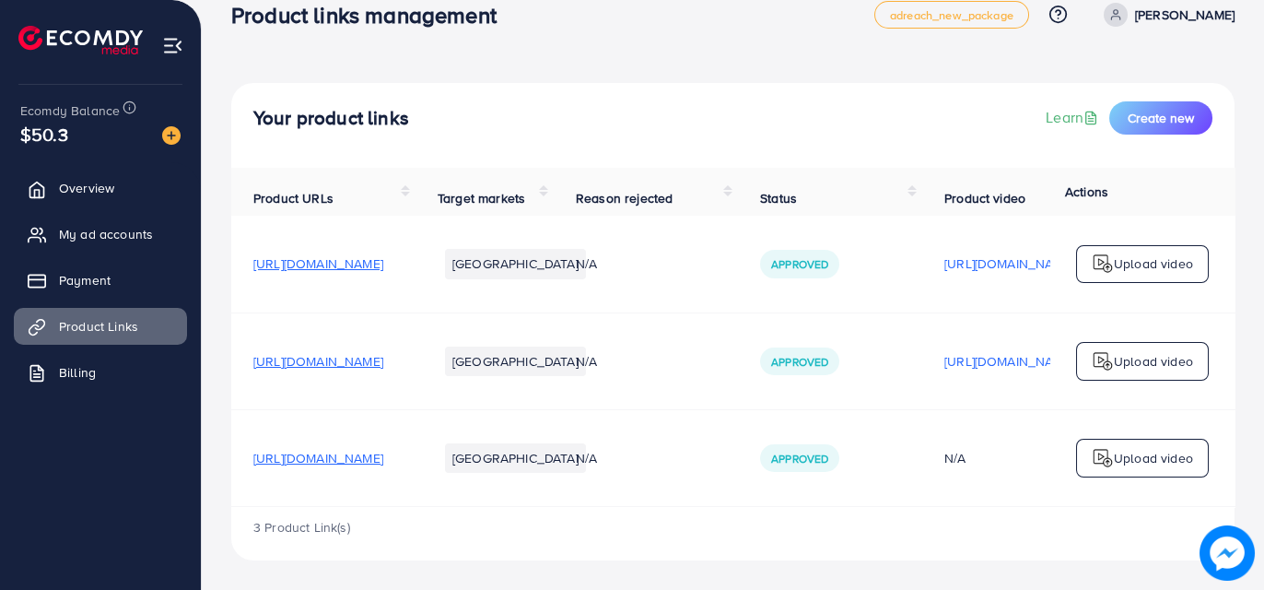
scroll to position [96, 0]
drag, startPoint x: 659, startPoint y: 507, endPoint x: 1070, endPoint y: 511, distance: 411.0
click at [1070, 511] on div "3 Product Link(s)" at bounding box center [733, 533] width 1004 height 53
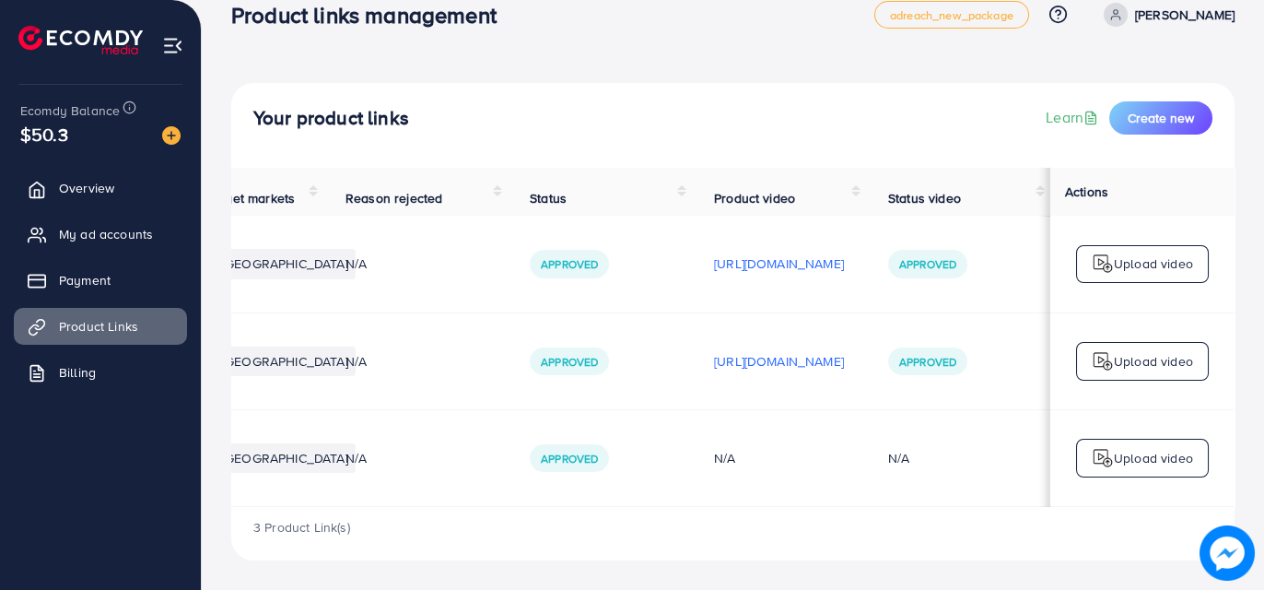
scroll to position [0, 0]
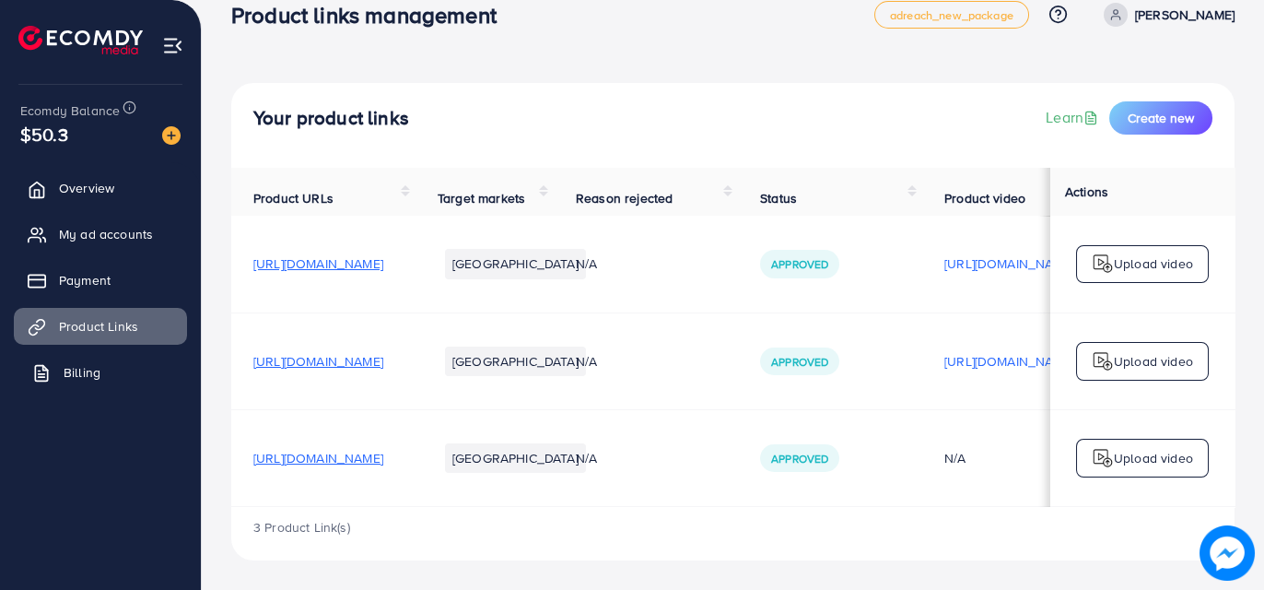
click at [112, 375] on link "Billing" at bounding box center [100, 372] width 173 height 37
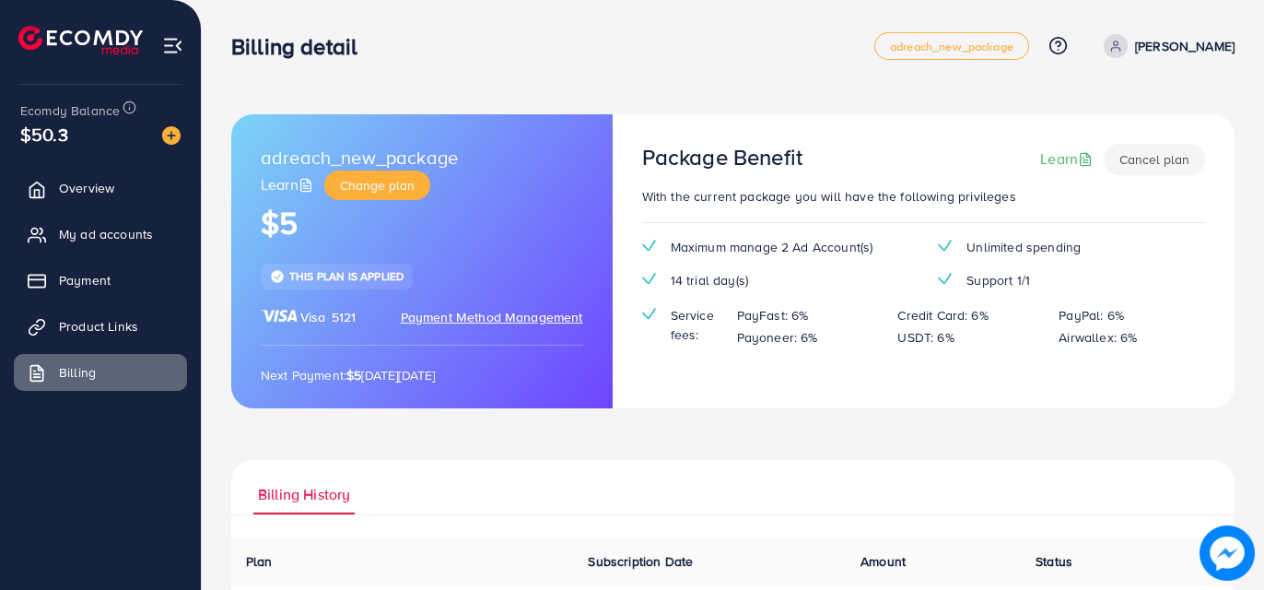
click at [449, 318] on span "Payment Method Management" at bounding box center [492, 317] width 182 height 18
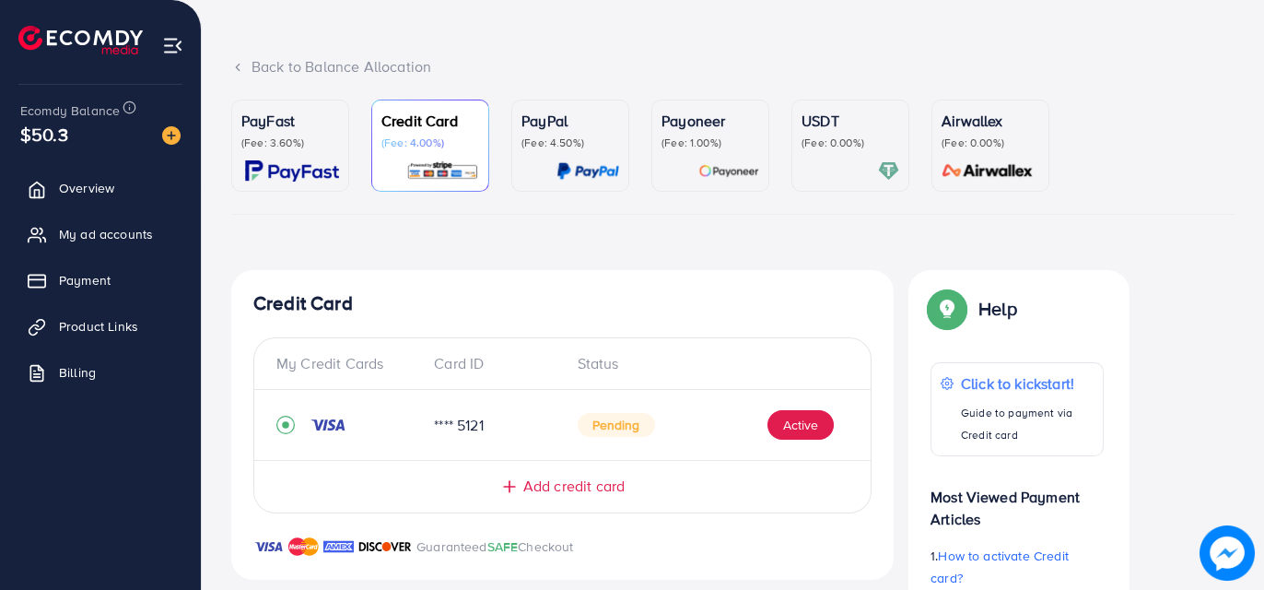
scroll to position [92, 0]
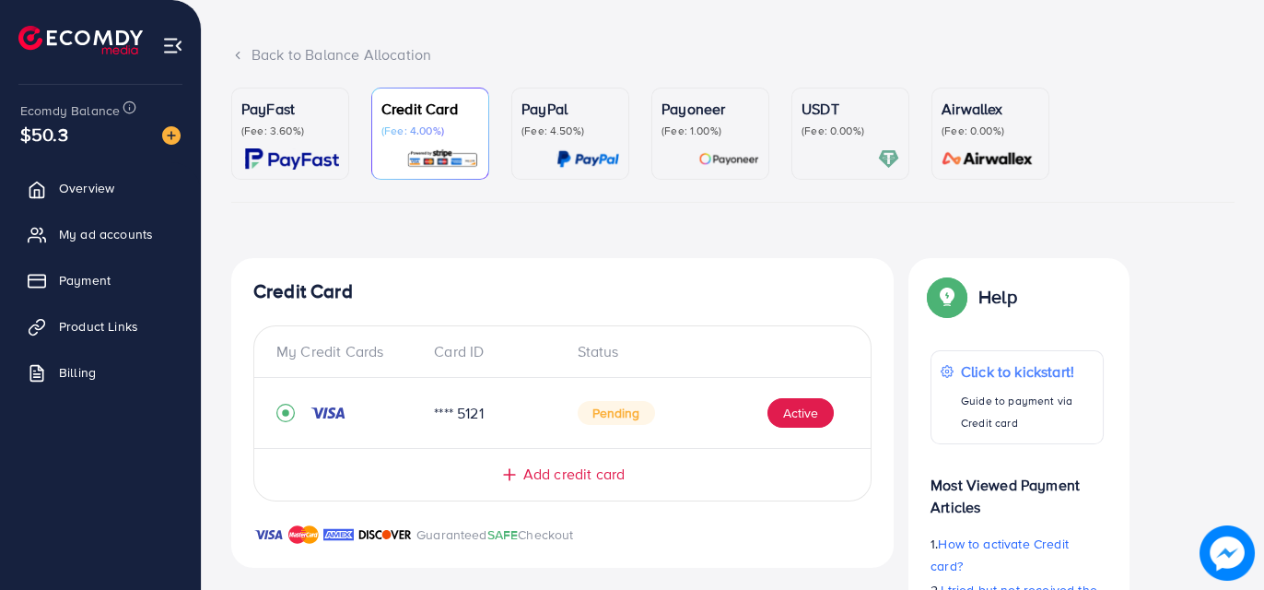
click at [609, 417] on span "Pending" at bounding box center [616, 413] width 77 height 24
click at [804, 411] on button "Active" at bounding box center [801, 412] width 66 height 29
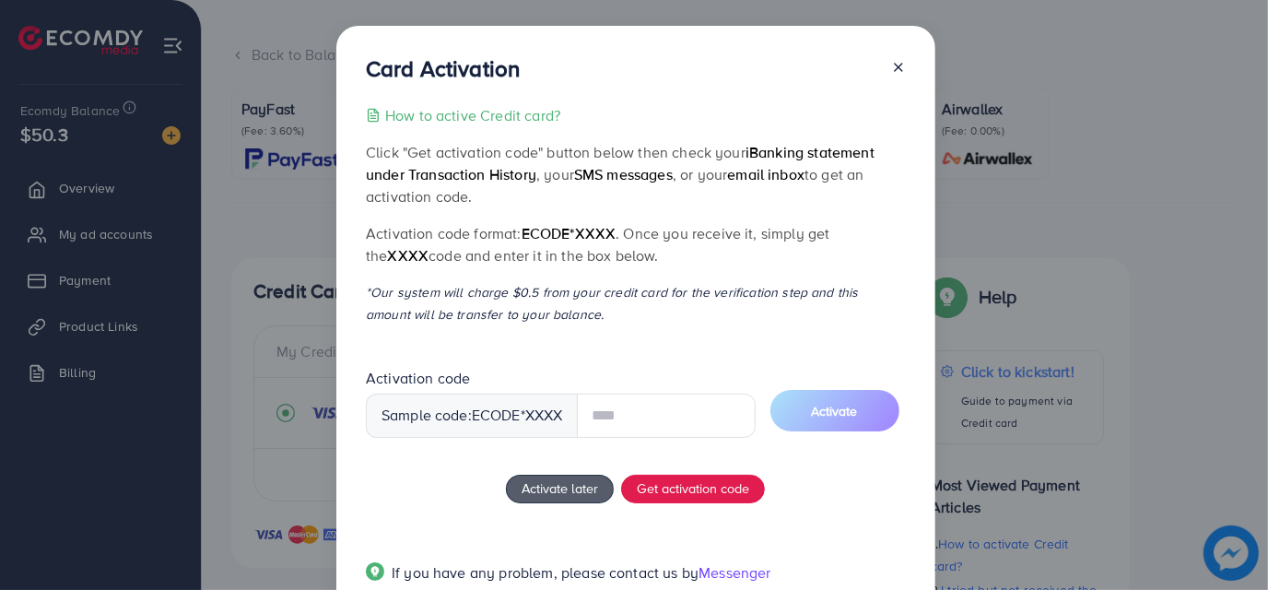
click at [552, 487] on div "How to active Credit card? Click "Get activation code" button below then check …" at bounding box center [636, 355] width 540 height 502
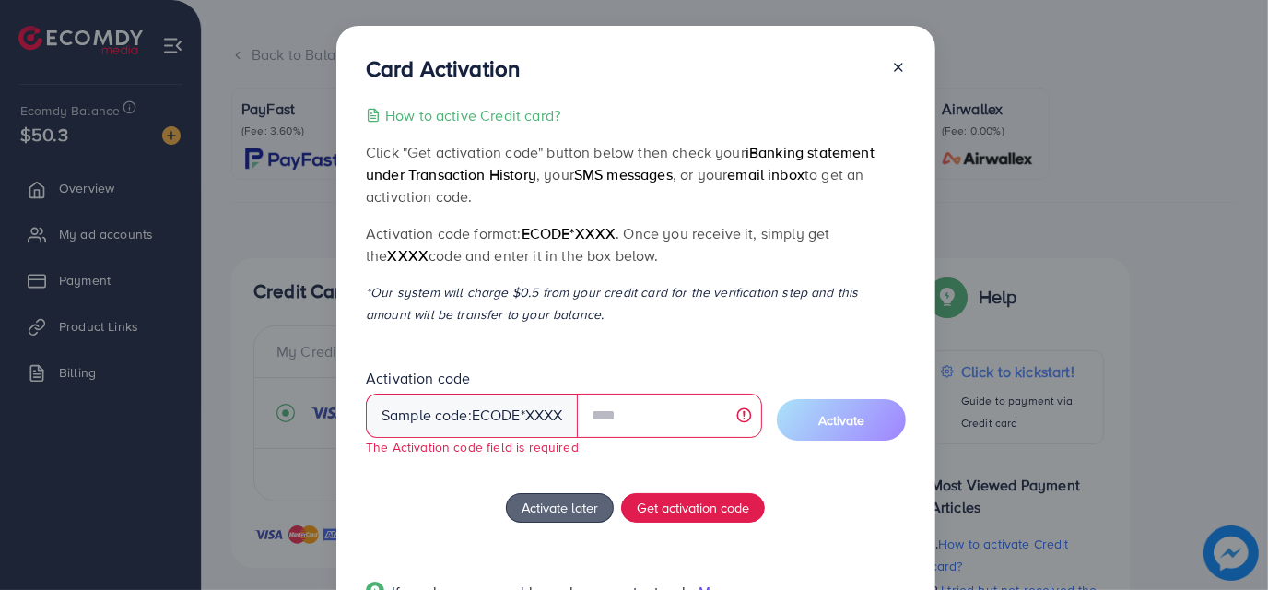
click at [902, 68] on icon at bounding box center [898, 67] width 15 height 15
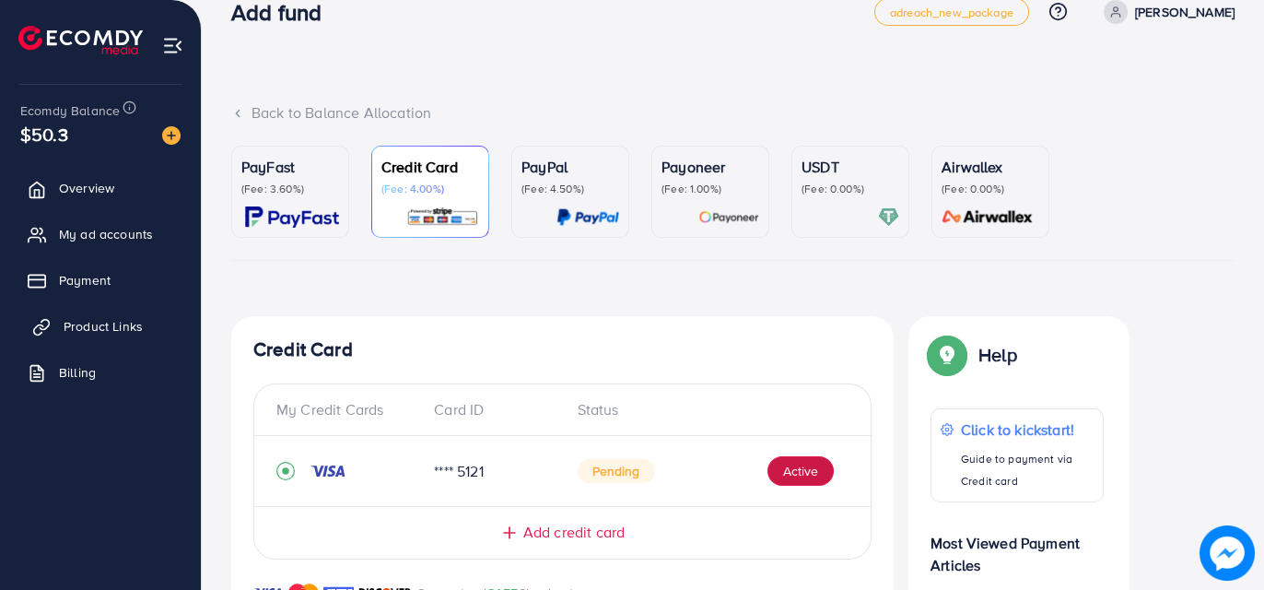
scroll to position [0, 0]
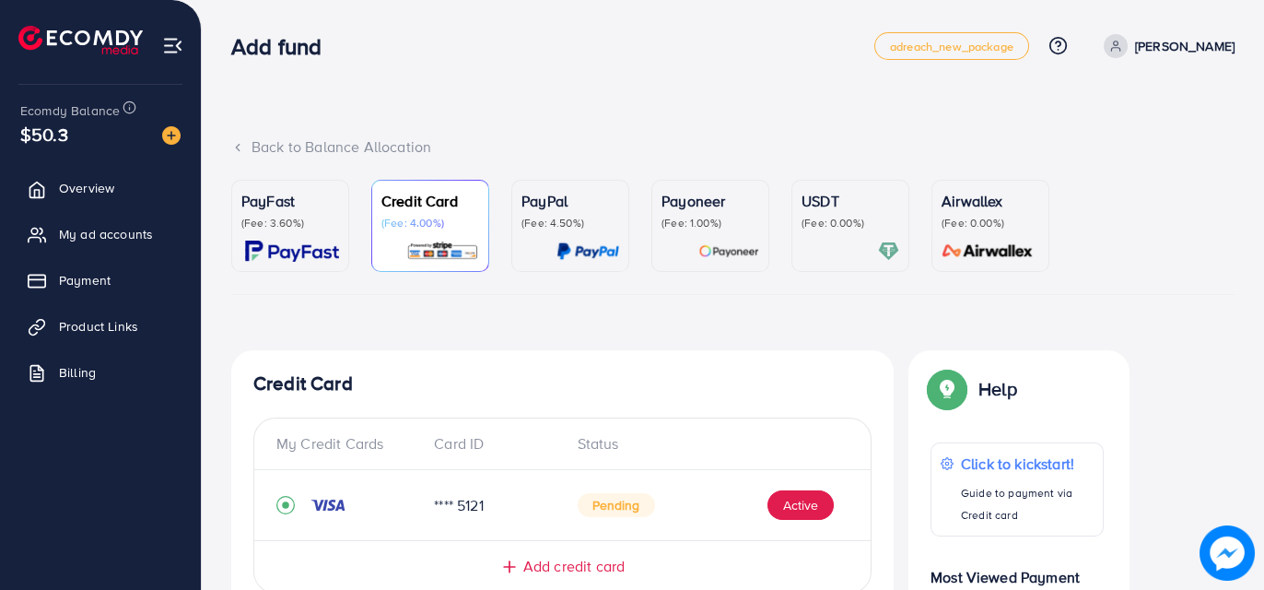
click at [70, 207] on ul "Overview My ad accounts Payment Product Links Billing" at bounding box center [100, 286] width 201 height 248
click at [114, 181] on span "Overview" at bounding box center [91, 188] width 55 height 18
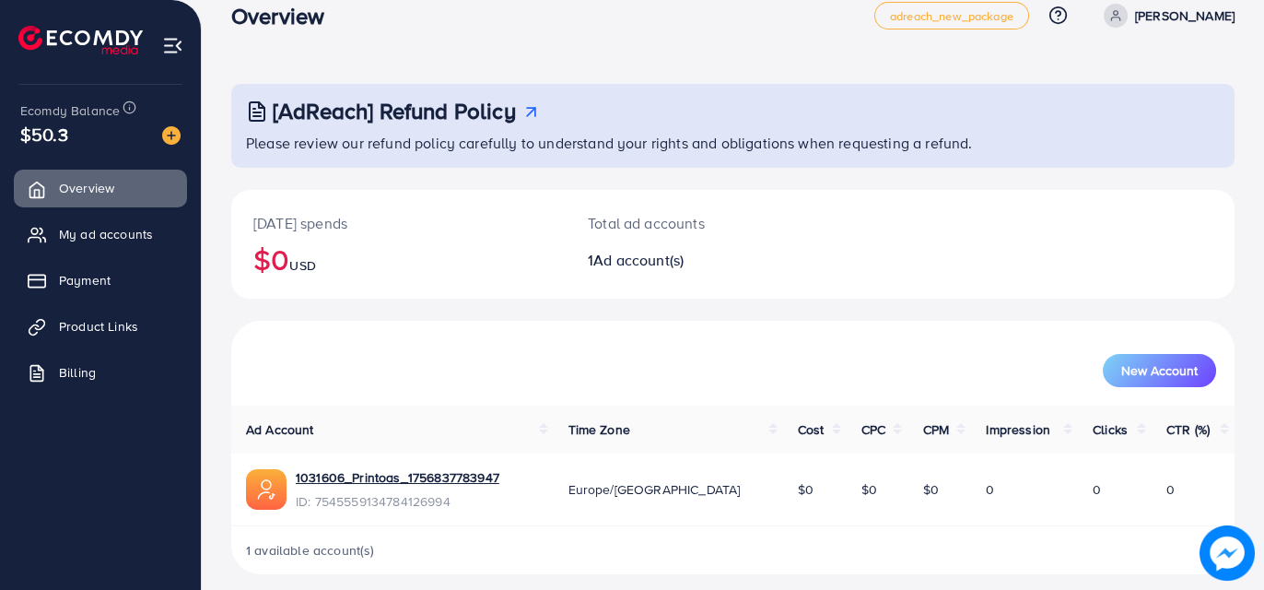
scroll to position [43, 0]
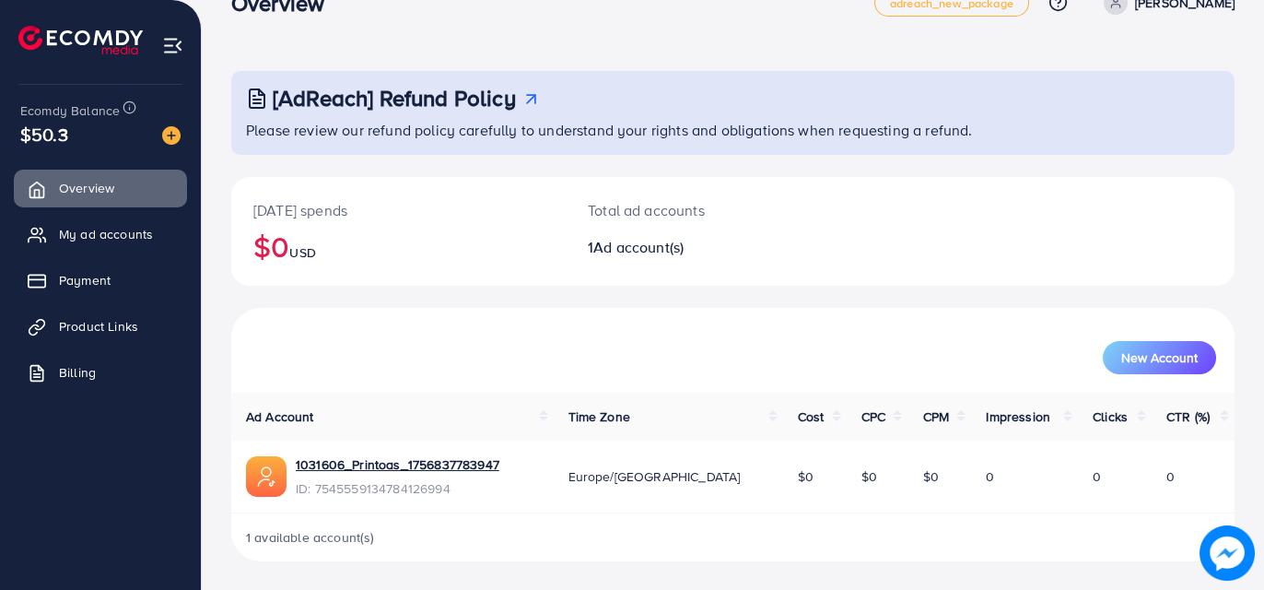
click at [158, 252] on ul "Overview My ad accounts Payment Product Links Billing" at bounding box center [100, 286] width 201 height 248
click at [92, 230] on span "My ad accounts" at bounding box center [111, 234] width 94 height 18
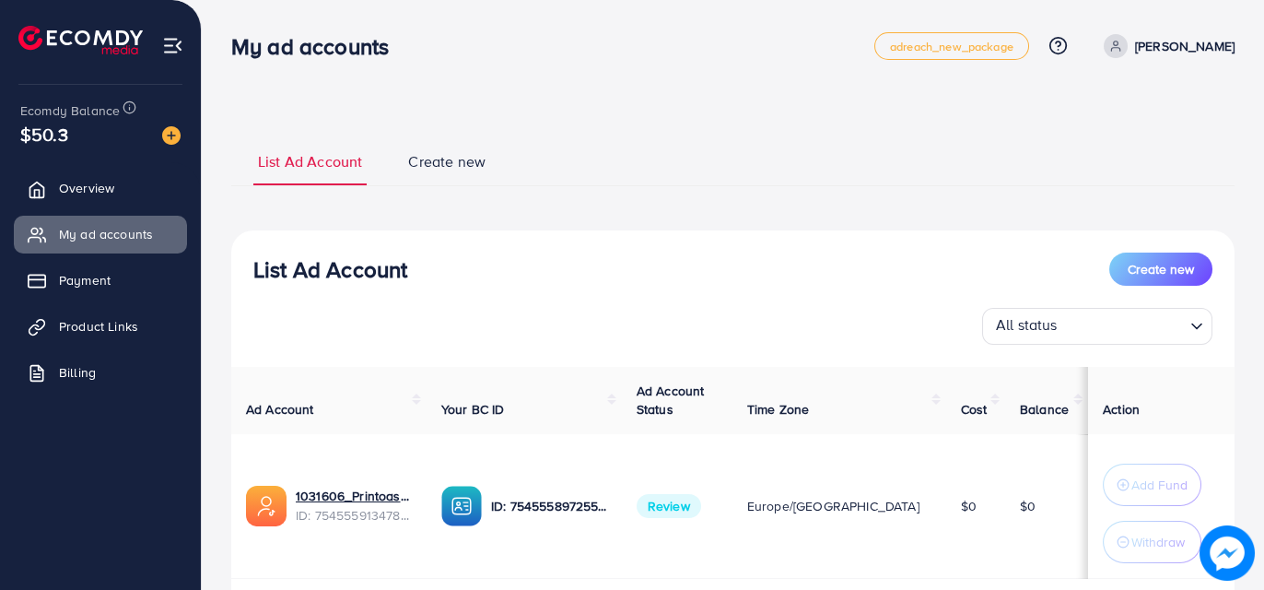
scroll to position [92, 0]
